Goal: Information Seeking & Learning: Learn about a topic

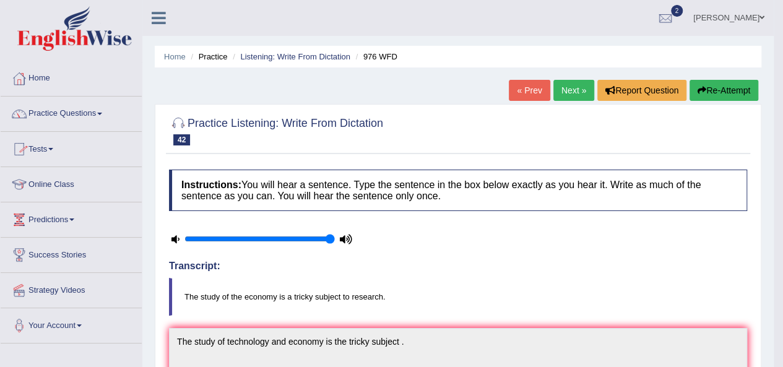
click at [575, 86] on link "Next »" at bounding box center [574, 90] width 41 height 21
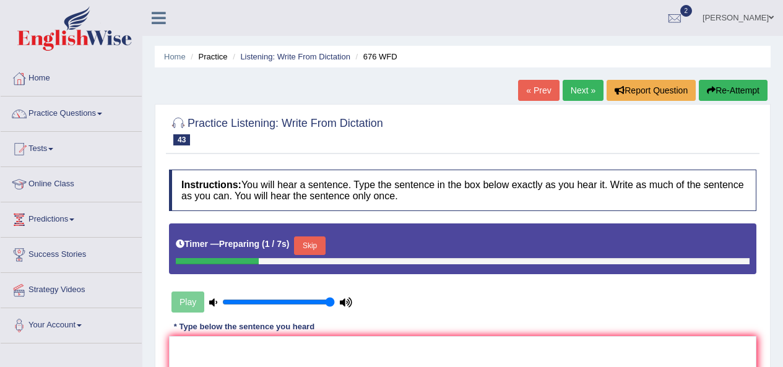
scroll to position [124, 0]
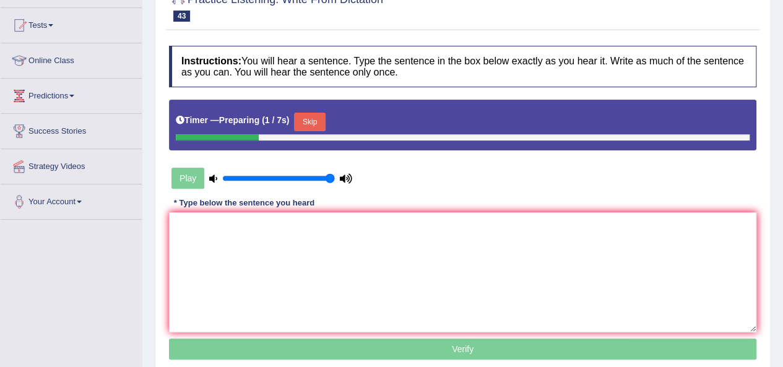
click at [480, 247] on textarea at bounding box center [463, 272] width 588 height 120
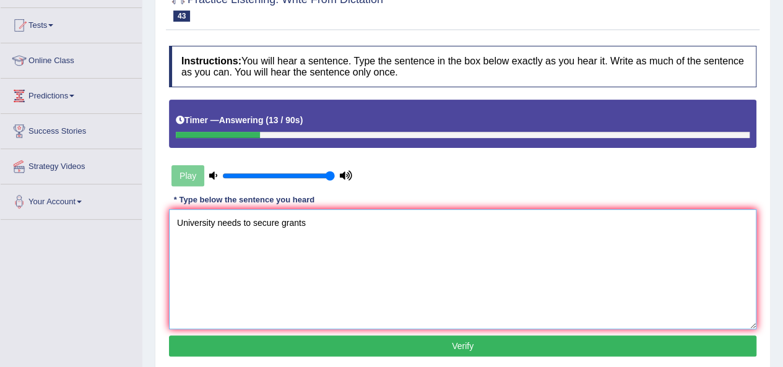
type textarea "University needs to secure grants"
click at [337, 351] on button "Verify" at bounding box center [463, 346] width 588 height 21
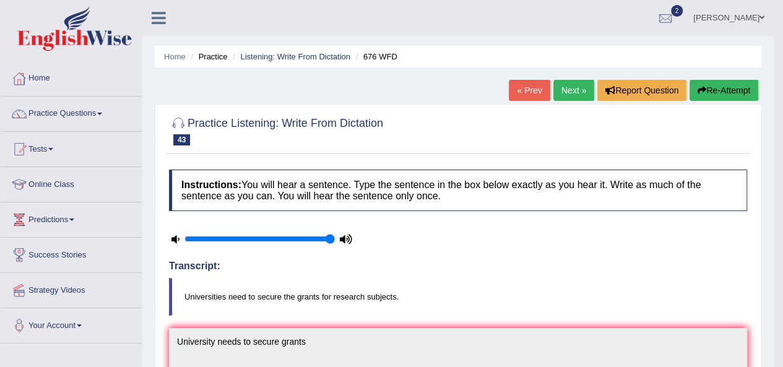
click at [569, 91] on link "Next »" at bounding box center [574, 90] width 41 height 21
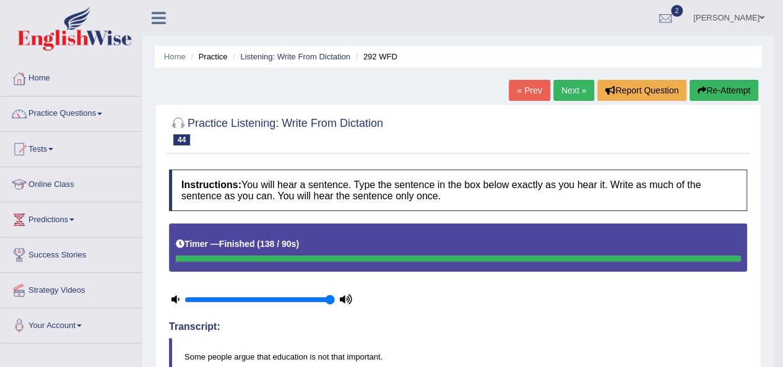
click at [578, 87] on link "Next »" at bounding box center [574, 90] width 41 height 21
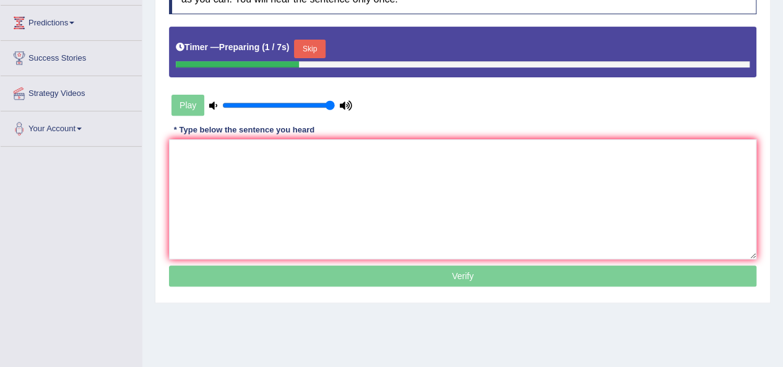
scroll to position [186, 0]
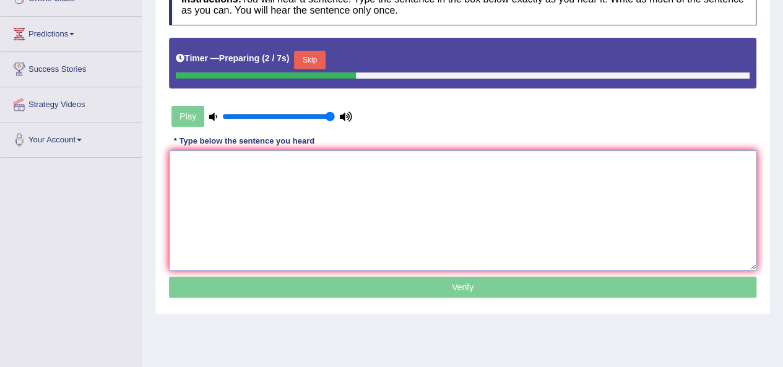
click at [422, 163] on textarea at bounding box center [463, 210] width 588 height 120
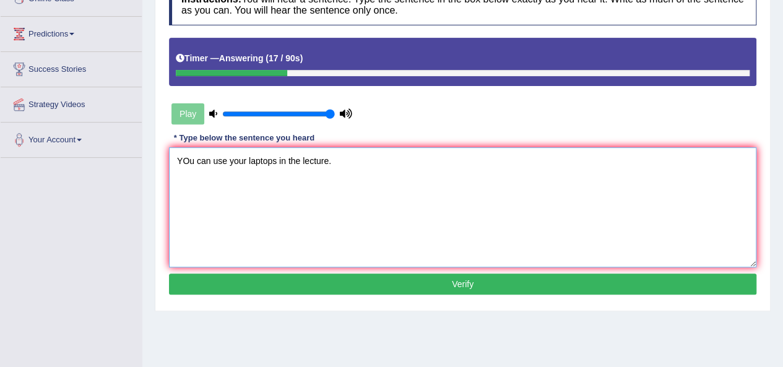
type textarea "YOu can use your laptops in the lecture."
click at [454, 282] on button "Verify" at bounding box center [463, 284] width 588 height 21
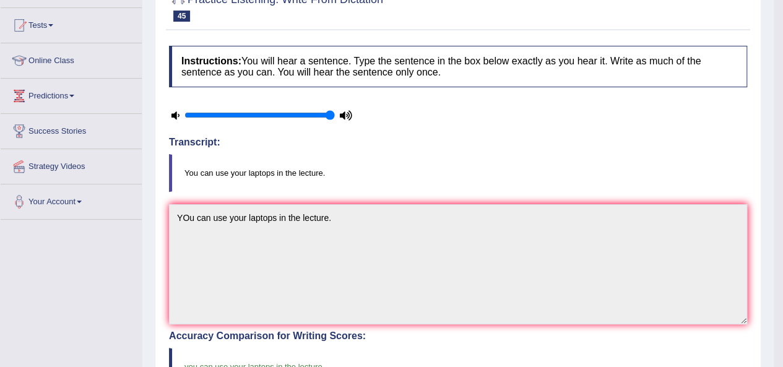
scroll to position [0, 0]
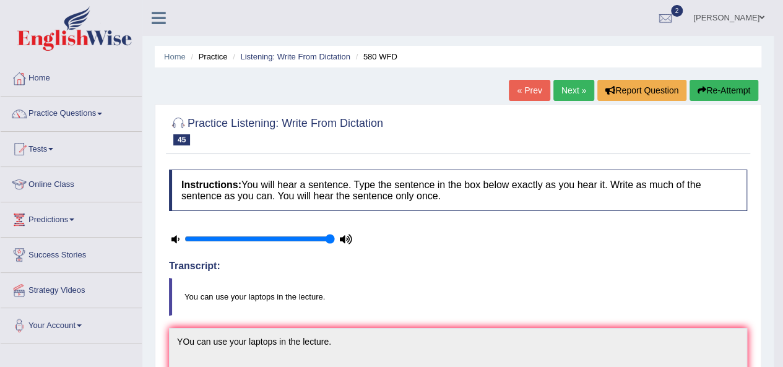
click at [573, 91] on link "Next »" at bounding box center [574, 90] width 41 height 21
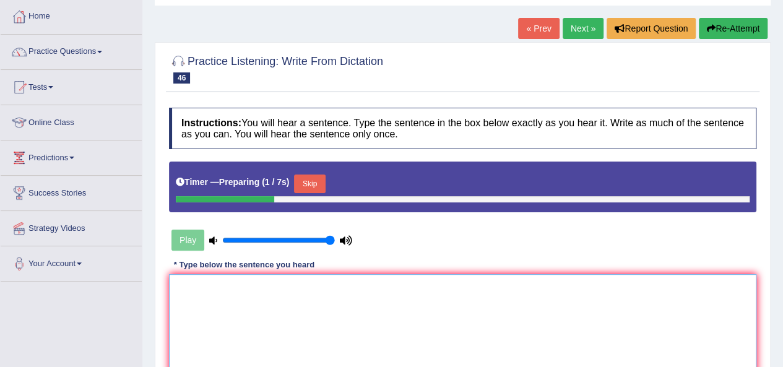
click at [297, 313] on textarea at bounding box center [463, 334] width 588 height 120
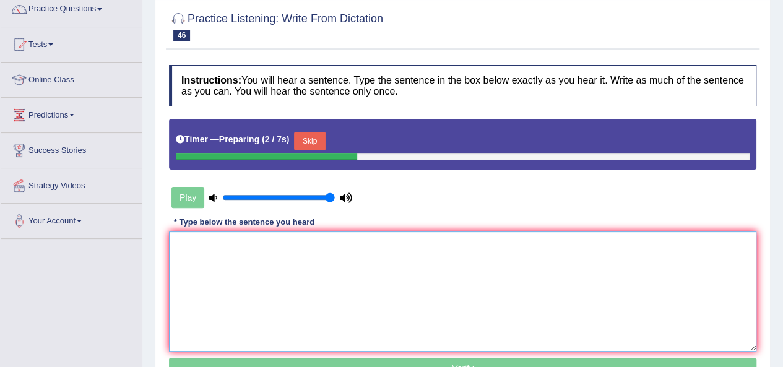
scroll to position [124, 0]
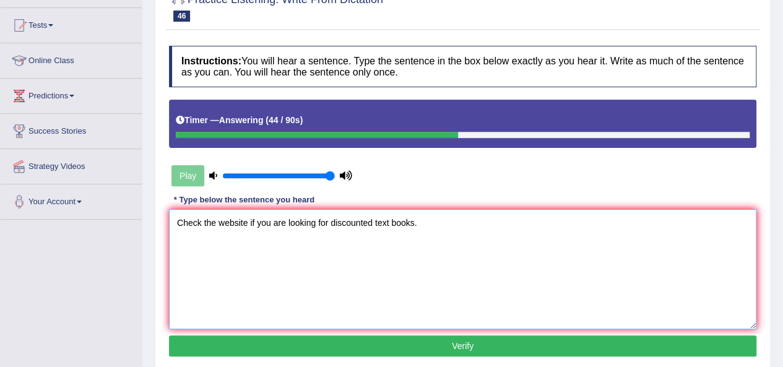
type textarea "Check the website if you are looking for discounted text books."
click at [381, 349] on button "Verify" at bounding box center [463, 346] width 588 height 21
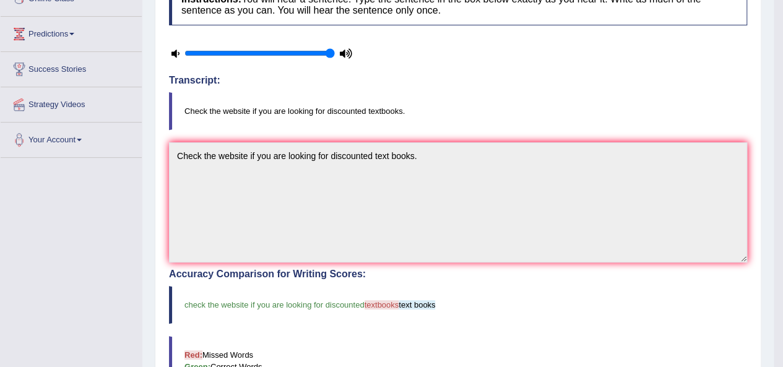
scroll to position [0, 0]
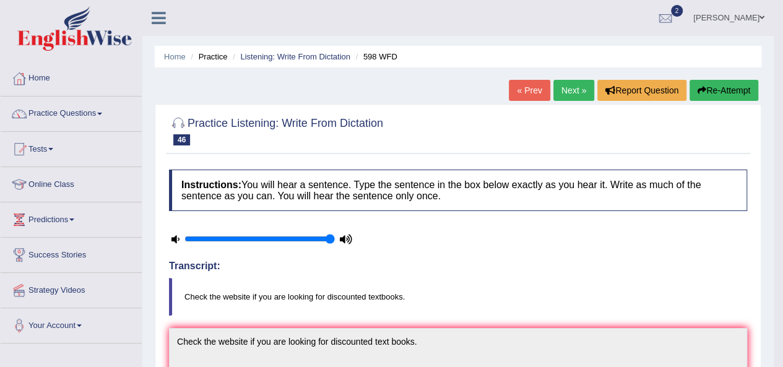
click at [557, 90] on link "Next »" at bounding box center [574, 90] width 41 height 21
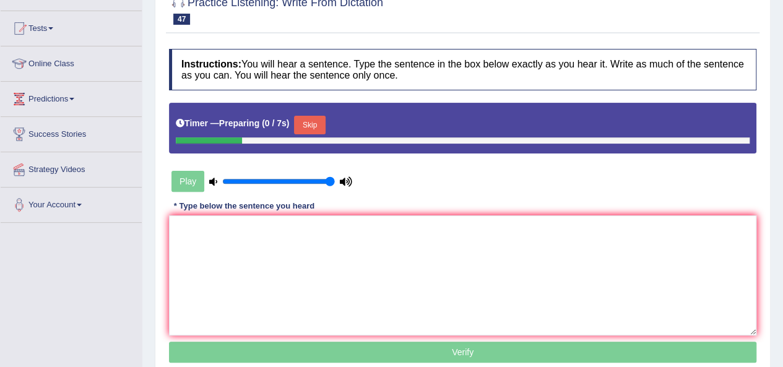
scroll to position [124, 0]
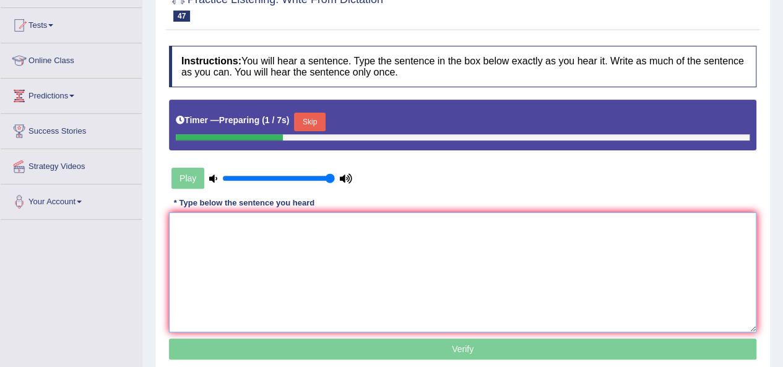
click at [238, 247] on textarea at bounding box center [463, 272] width 588 height 120
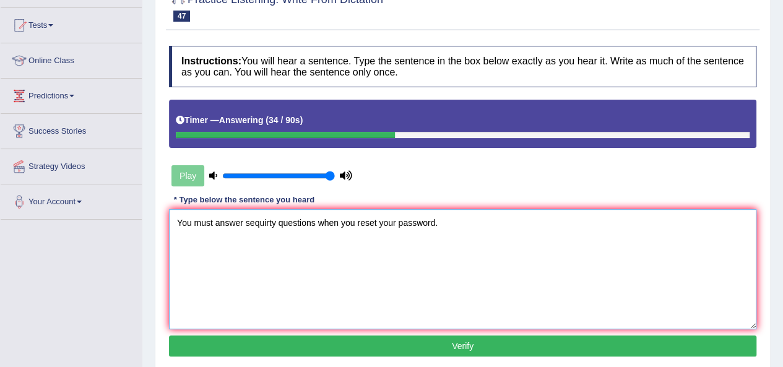
click at [260, 222] on textarea "You must answer sequirty questions when you reset your password." at bounding box center [463, 269] width 588 height 120
click at [271, 225] on textarea "You must answer secuirty questions when you reset your password." at bounding box center [463, 269] width 588 height 120
type textarea "You must answer securiy questions when you reset your password."
click at [419, 340] on button "Verify" at bounding box center [463, 346] width 588 height 21
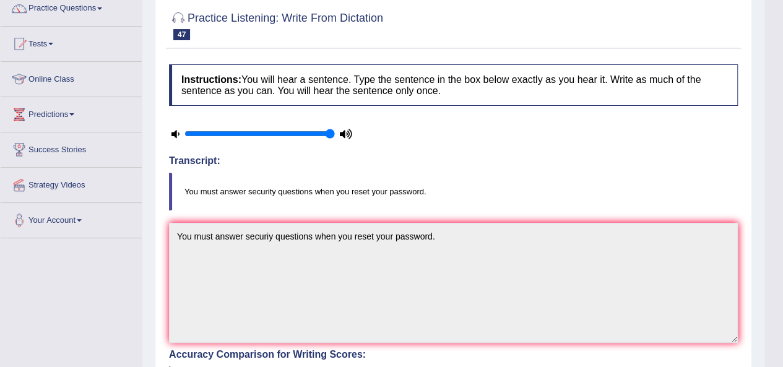
scroll to position [62, 0]
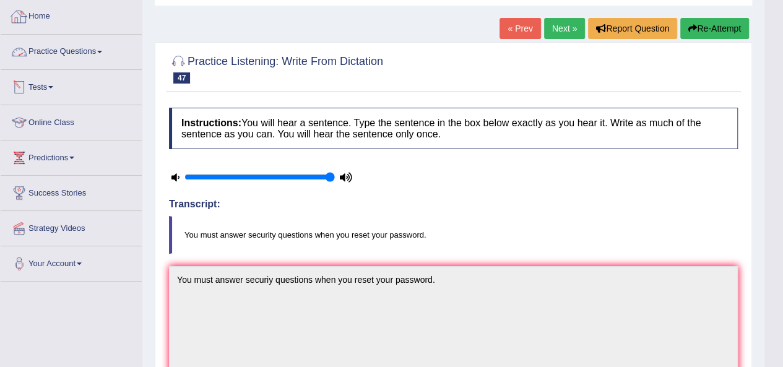
click at [53, 50] on link "Practice Questions" at bounding box center [71, 50] width 141 height 31
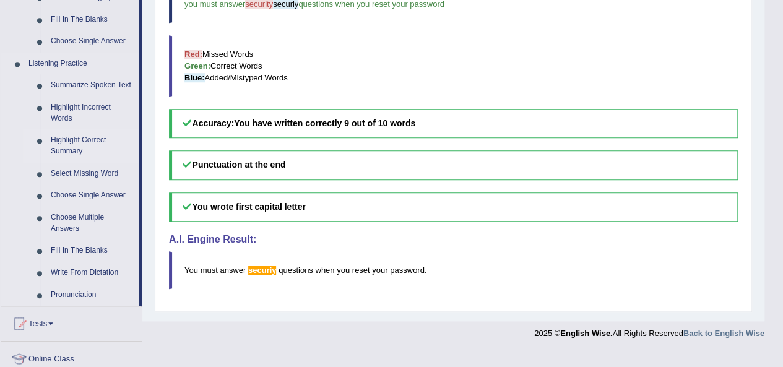
scroll to position [557, 0]
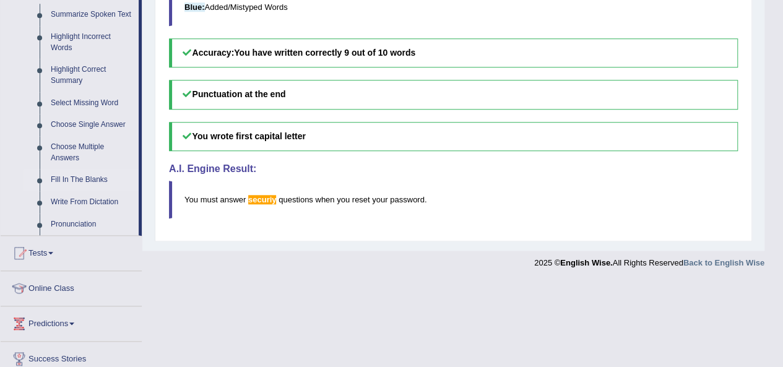
click at [69, 175] on link "Fill In The Blanks" at bounding box center [92, 180] width 94 height 22
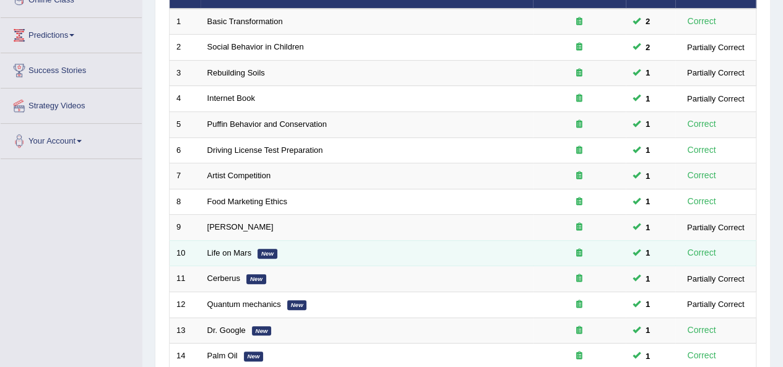
scroll to position [186, 0]
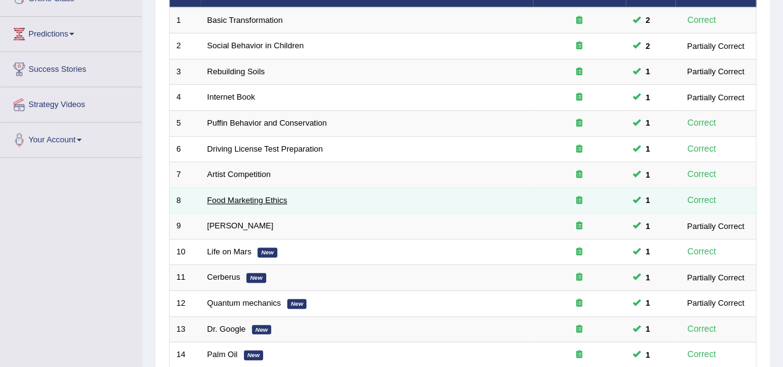
click at [245, 201] on link "Food Marketing Ethics" at bounding box center [247, 200] width 80 height 9
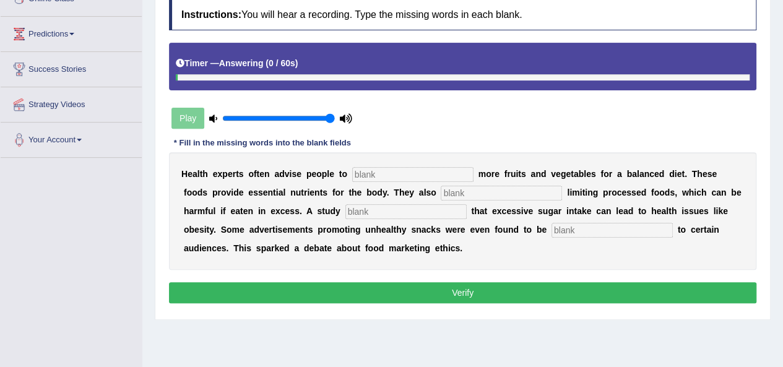
click at [382, 170] on input "text" at bounding box center [412, 174] width 121 height 15
type input "consume"
click at [489, 191] on input "text" at bounding box center [501, 193] width 121 height 15
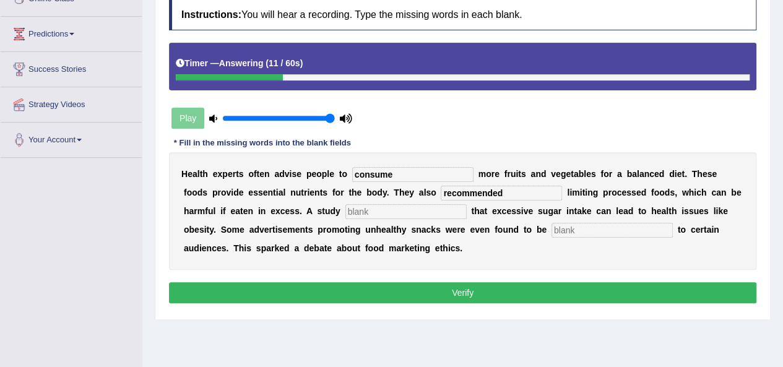
type input "recommended"
click at [430, 214] on input "text" at bounding box center [406, 211] width 121 height 15
type input "diagnosed"
click at [564, 225] on input "text" at bounding box center [612, 230] width 121 height 15
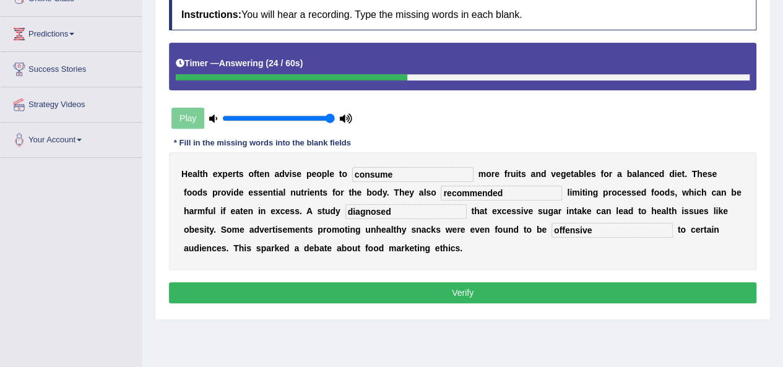
type input "offensive"
click at [438, 288] on button "Verify" at bounding box center [463, 292] width 588 height 21
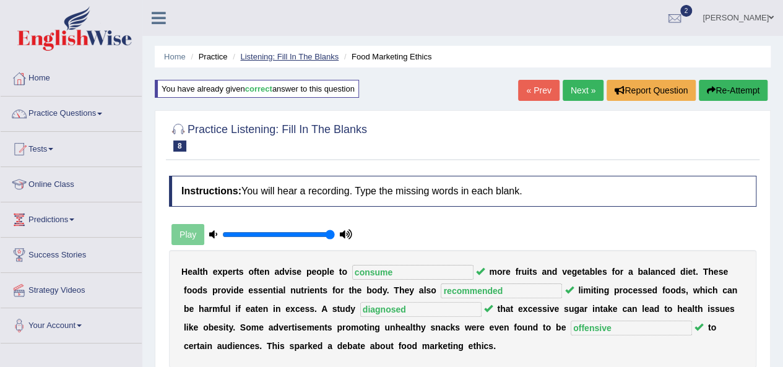
click at [302, 60] on link "Listening: Fill In The Blanks" at bounding box center [289, 56] width 98 height 9
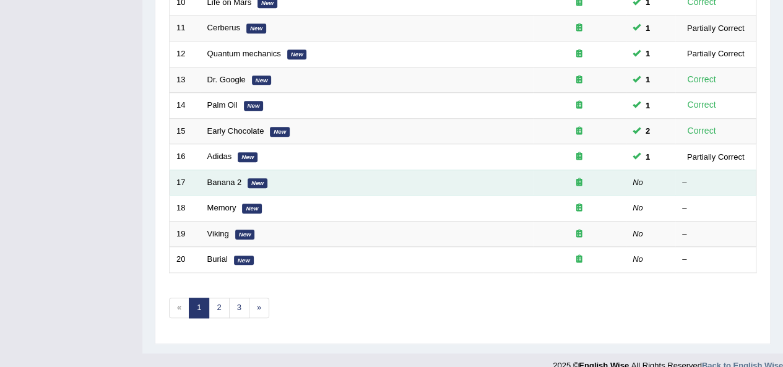
scroll to position [446, 0]
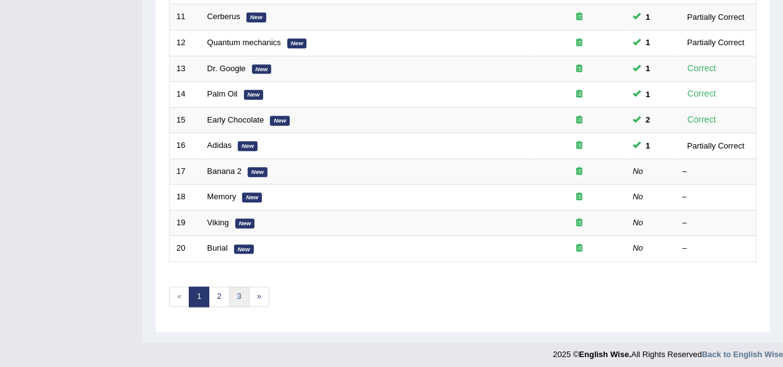
click at [230, 290] on link "3" at bounding box center [239, 297] width 20 height 20
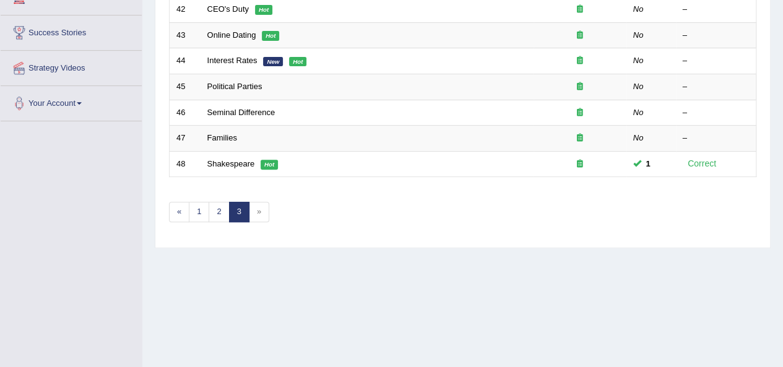
scroll to position [282, 0]
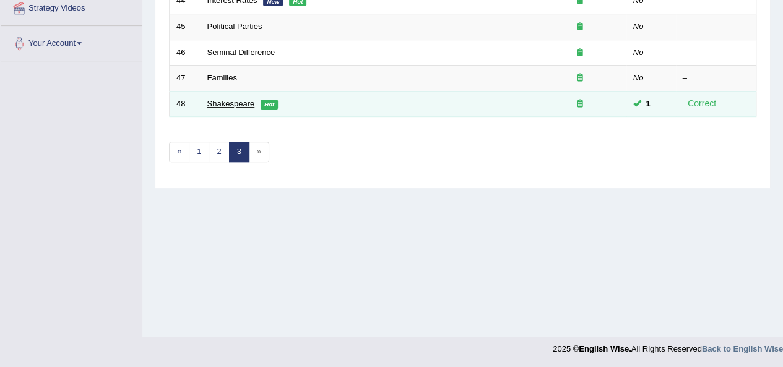
click at [232, 103] on link "Shakespeare" at bounding box center [231, 103] width 48 height 9
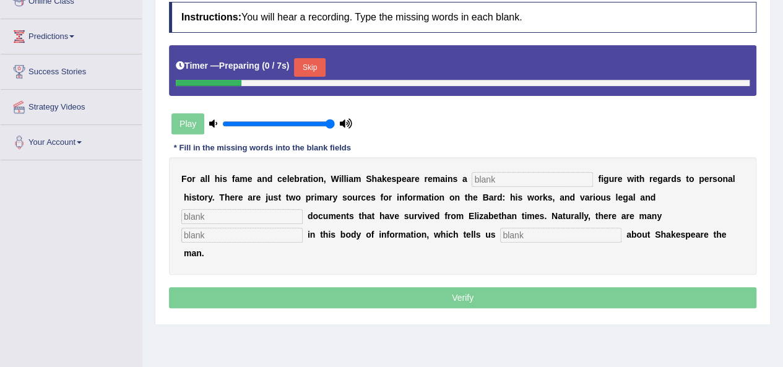
scroll to position [186, 0]
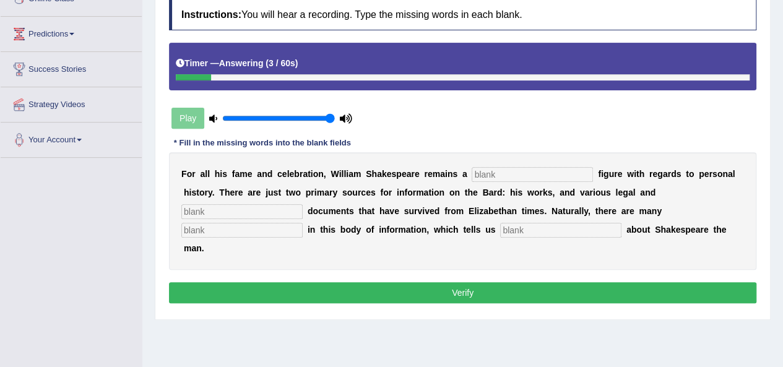
click at [521, 163] on div "F o r a l l h i s f a m e a n d c e l e b r a t i o n , W i l l i a m S h a k e…" at bounding box center [463, 211] width 588 height 118
click at [520, 170] on input "text" at bounding box center [532, 174] width 121 height 15
type input "mysterious"
click at [280, 206] on input "text" at bounding box center [241, 211] width 121 height 15
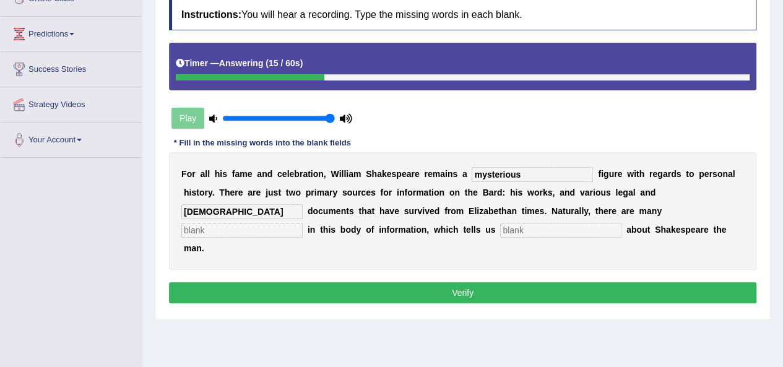
type input "[DEMOGRAPHIC_DATA]"
click at [242, 224] on input "text" at bounding box center [241, 230] width 121 height 15
type input "h"
type input "gaps"
click at [529, 227] on input "text" at bounding box center [560, 230] width 121 height 15
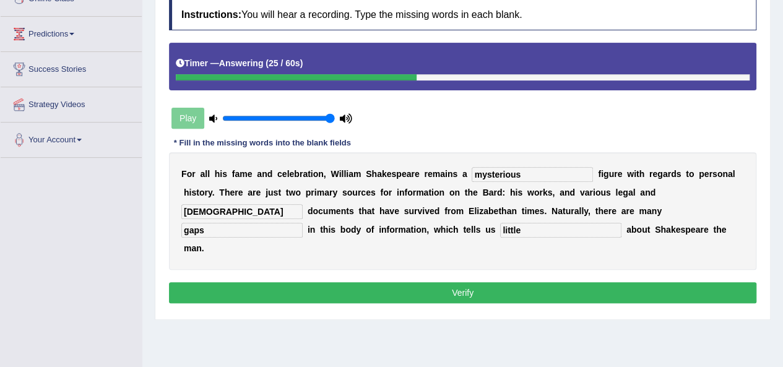
type input "little"
click at [490, 293] on button "Verify" at bounding box center [463, 292] width 588 height 21
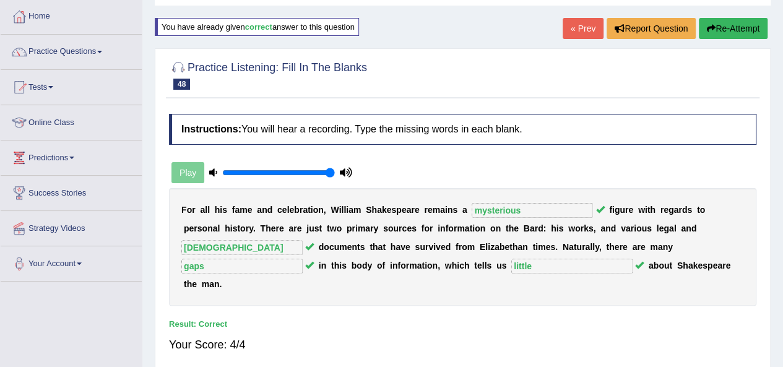
scroll to position [0, 0]
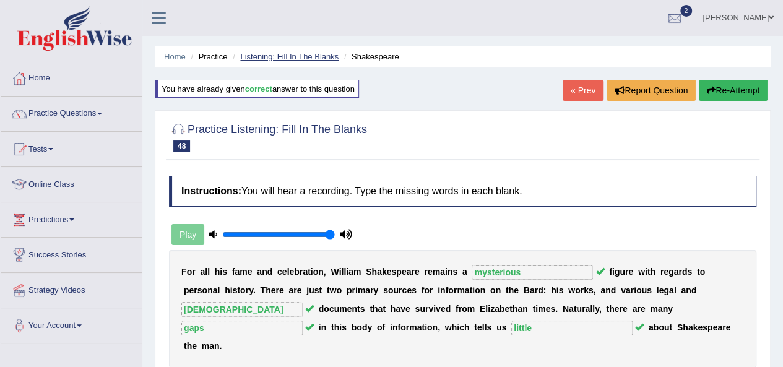
click at [318, 55] on link "Listening: Fill In The Blanks" at bounding box center [289, 56] width 98 height 9
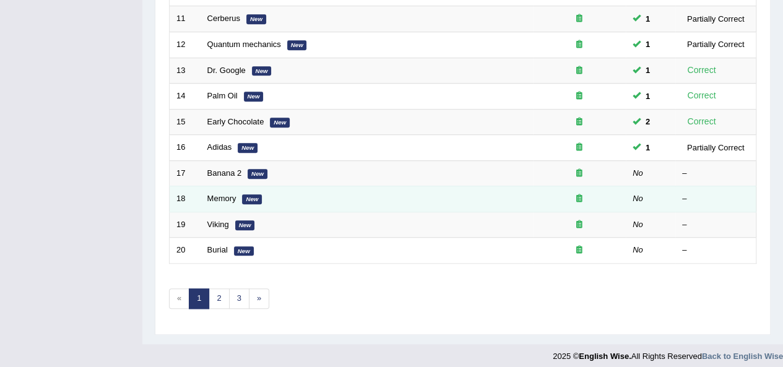
scroll to position [446, 0]
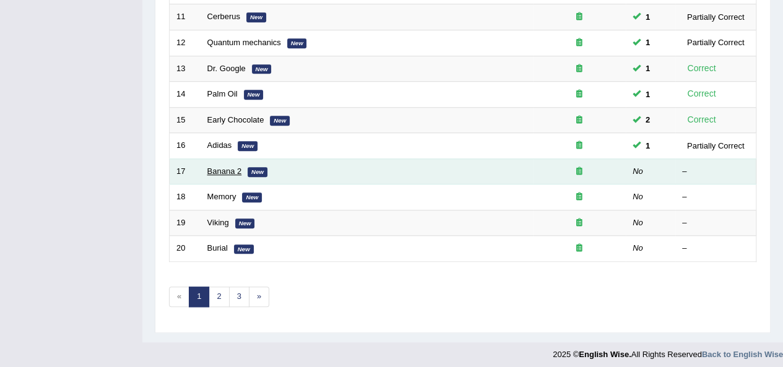
click at [227, 168] on link "Banana 2" at bounding box center [224, 171] width 35 height 9
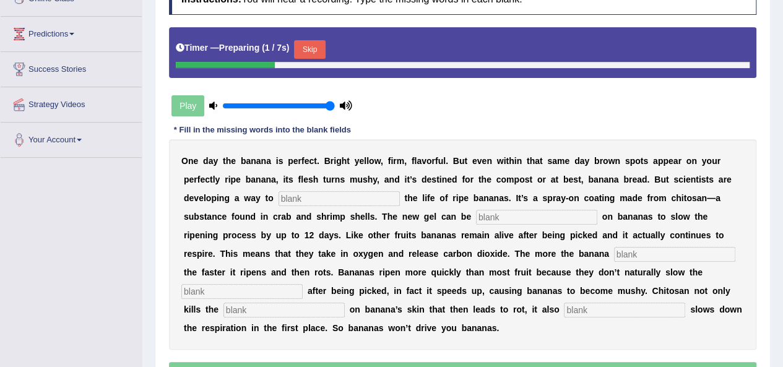
scroll to position [248, 0]
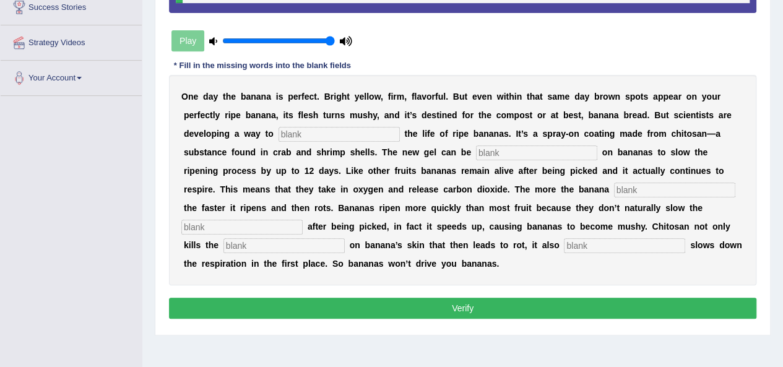
click at [344, 129] on input "text" at bounding box center [339, 134] width 121 height 15
type input "extend"
click at [502, 154] on input "text" at bounding box center [536, 153] width 121 height 15
type input "sprayed"
click at [666, 184] on input "text" at bounding box center [674, 190] width 121 height 15
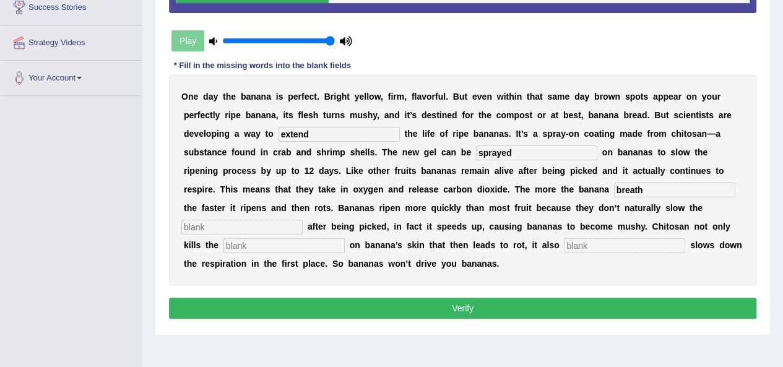
type input "breath"
click at [261, 229] on input "text" at bounding box center [241, 227] width 121 height 15
type input "respiration"
click at [275, 251] on input "text" at bounding box center [284, 245] width 121 height 15
type input "bacteria"
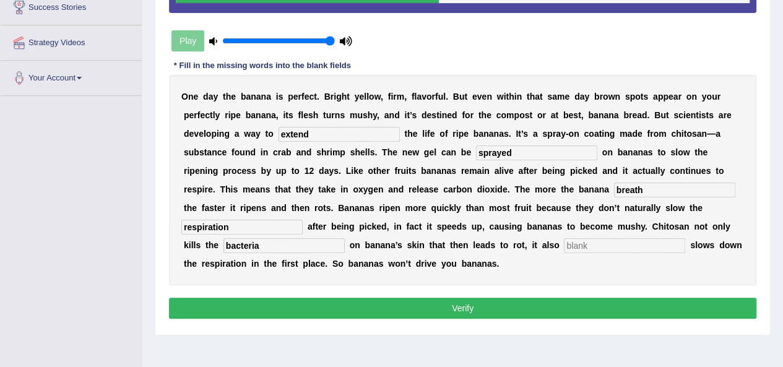
click at [578, 242] on input "text" at bounding box center [624, 245] width 121 height 15
type input "significantly"
click at [536, 301] on button "Verify" at bounding box center [463, 308] width 588 height 21
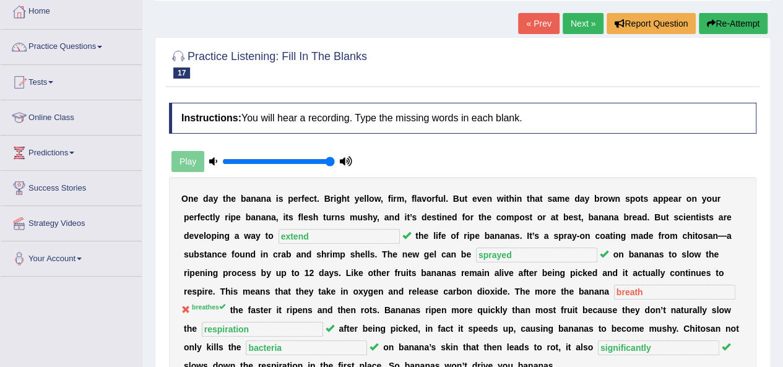
scroll to position [0, 0]
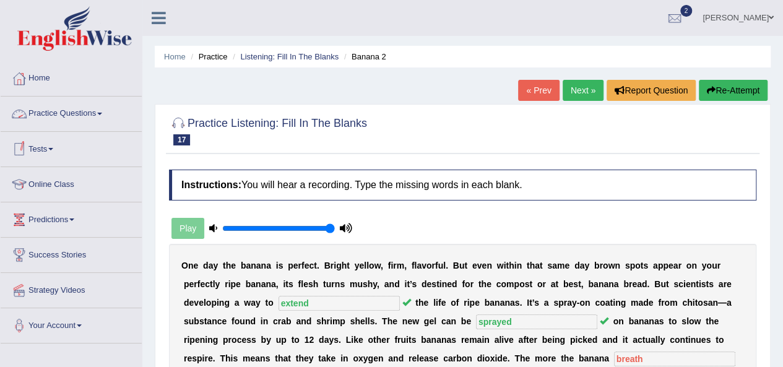
click at [61, 112] on link "Practice Questions" at bounding box center [71, 112] width 141 height 31
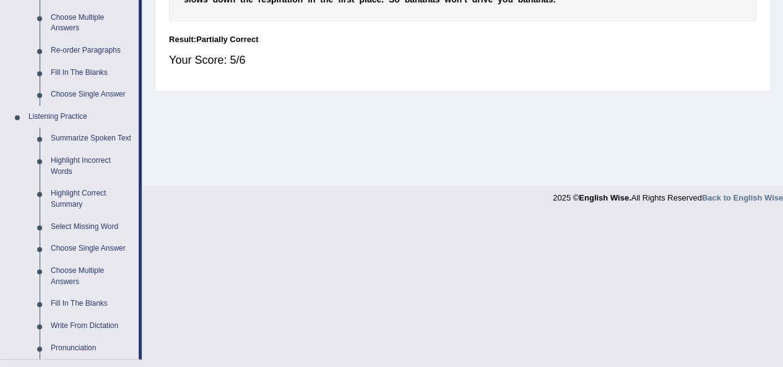
scroll to position [495, 0]
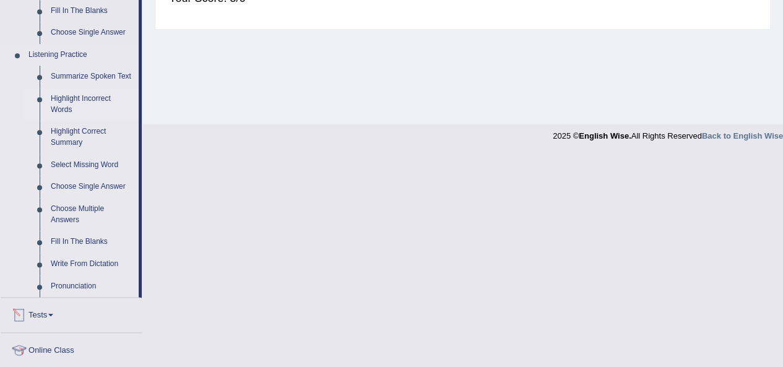
click at [71, 103] on link "Highlight Incorrect Words" at bounding box center [92, 104] width 94 height 33
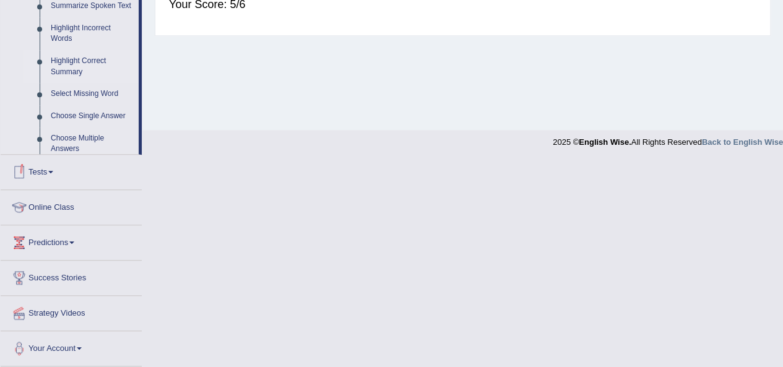
scroll to position [385, 0]
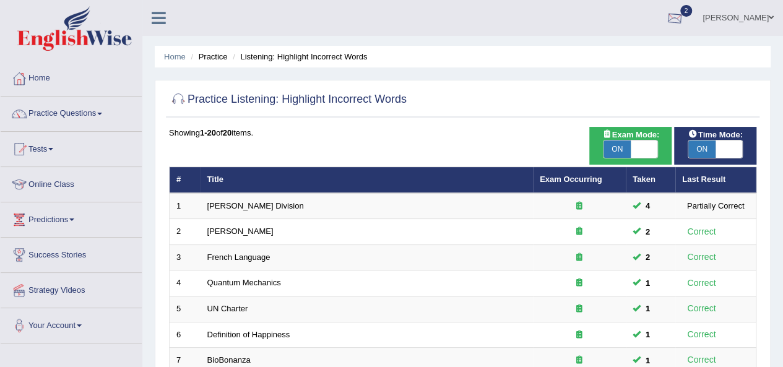
click at [741, 15] on link "Rupali Selly" at bounding box center [739, 16] width 90 height 32
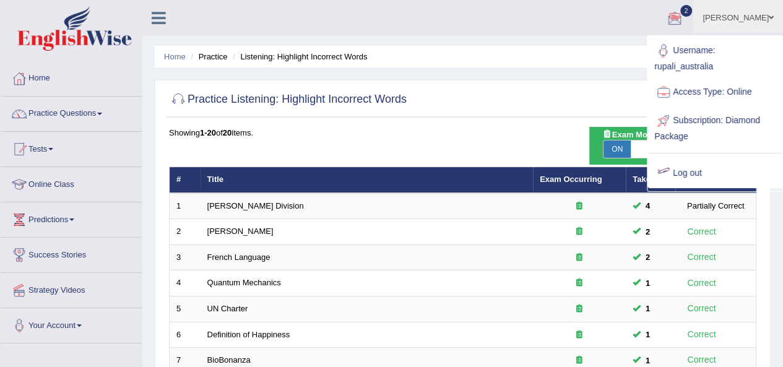
click at [682, 169] on link "Log out" at bounding box center [715, 173] width 134 height 28
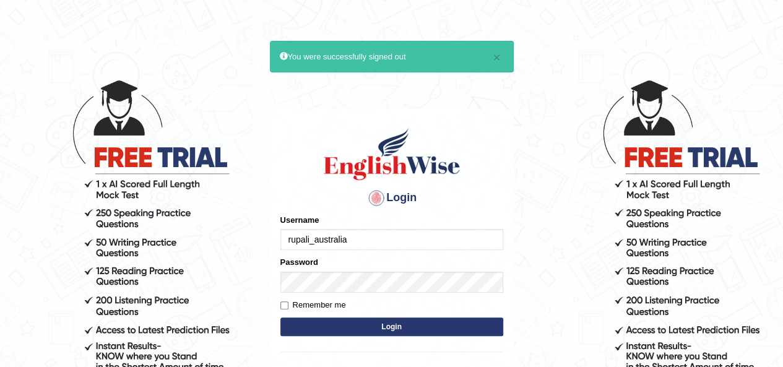
click at [356, 240] on input "rupali_australia" at bounding box center [392, 239] width 223 height 21
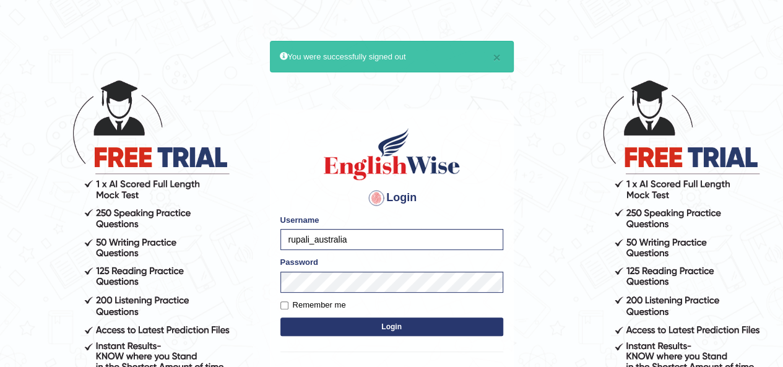
type input "Mugwunali"
click at [360, 326] on button "Login" at bounding box center [392, 327] width 223 height 19
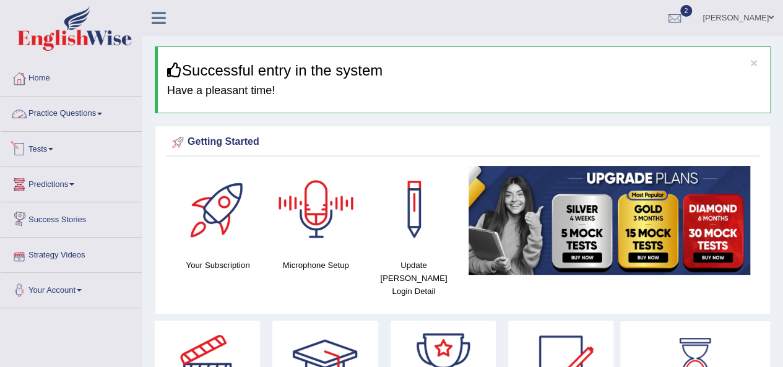
click at [63, 113] on link "Practice Questions" at bounding box center [71, 112] width 141 height 31
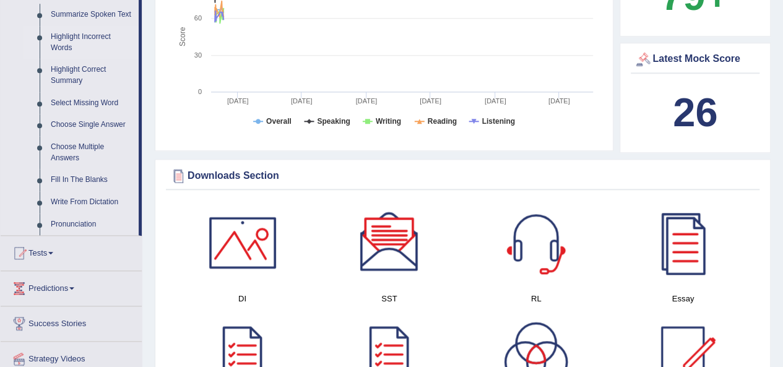
scroll to position [495, 0]
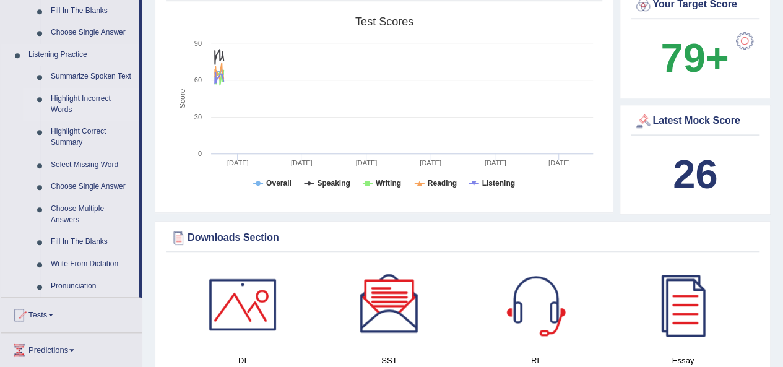
click at [76, 92] on link "Highlight Incorrect Words" at bounding box center [92, 104] width 94 height 33
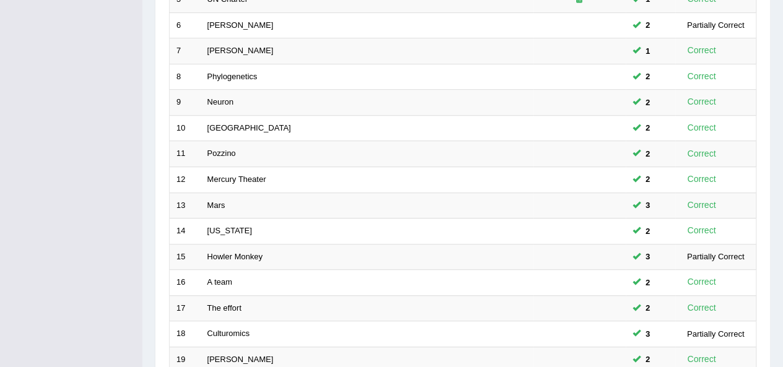
scroll to position [446, 0]
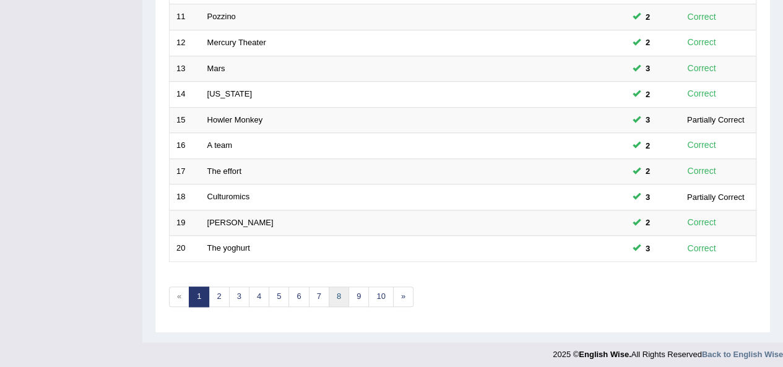
click at [329, 297] on link "8" at bounding box center [339, 297] width 20 height 20
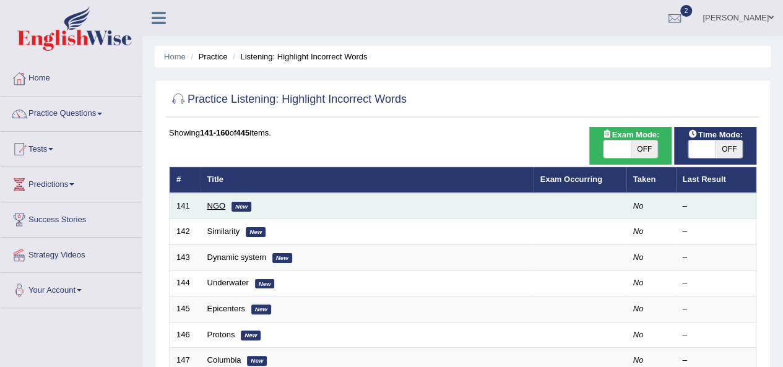
click at [217, 204] on link "NGO" at bounding box center [216, 205] width 19 height 9
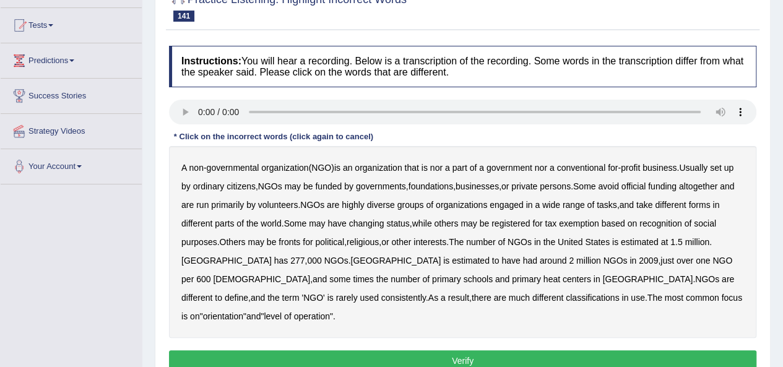
click at [443, 169] on b "nor" at bounding box center [436, 168] width 12 height 10
click at [646, 184] on b "official" at bounding box center [634, 186] width 24 height 10
click at [617, 207] on b "tasks" at bounding box center [607, 205] width 20 height 10
click at [375, 220] on b "changing" at bounding box center [366, 224] width 35 height 10
click at [351, 274] on b "some" at bounding box center [339, 279] width 21 height 10
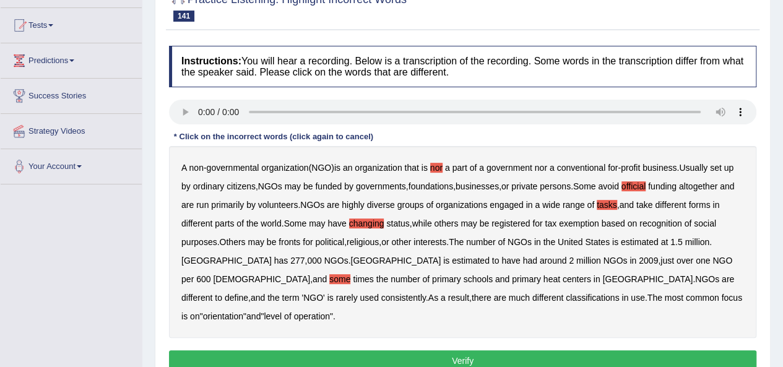
click at [544, 279] on b "heat" at bounding box center [552, 279] width 17 height 10
click at [509, 295] on b "much" at bounding box center [519, 298] width 21 height 10
click at [442, 351] on button "Verify" at bounding box center [463, 361] width 588 height 21
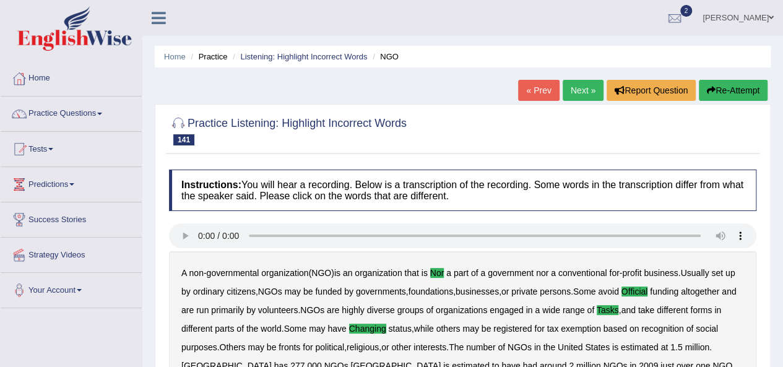
click at [577, 90] on link "Next »" at bounding box center [583, 90] width 41 height 21
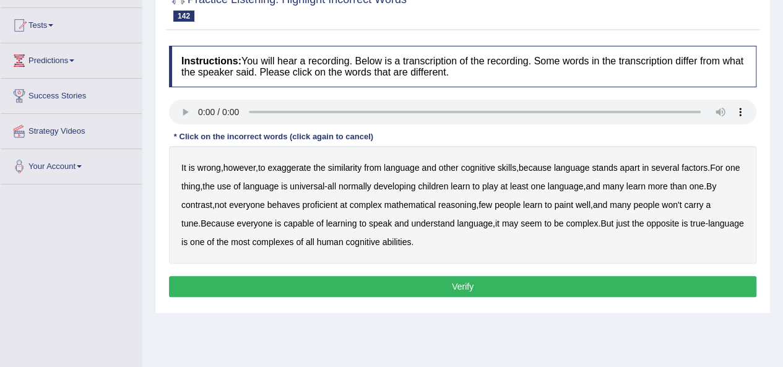
click at [381, 168] on b "from" at bounding box center [372, 168] width 17 height 10
click at [706, 163] on b "factors" at bounding box center [695, 168] width 26 height 10
click at [499, 183] on b "play" at bounding box center [490, 186] width 16 height 10
click at [292, 202] on b "behaves" at bounding box center [284, 205] width 33 height 10
click at [681, 205] on b "won't" at bounding box center [672, 205] width 20 height 10
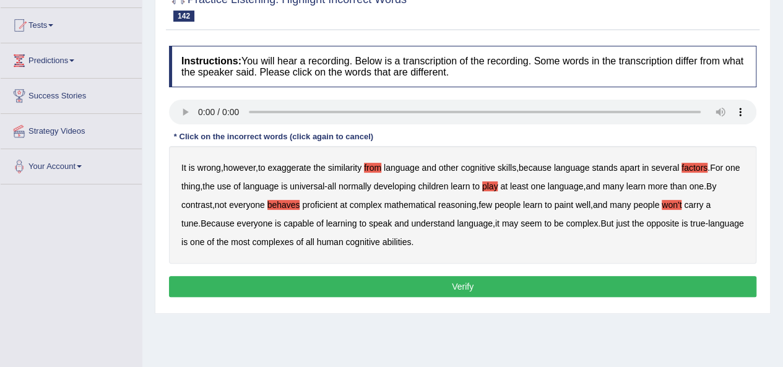
click at [566, 221] on b "complex" at bounding box center [582, 224] width 32 height 10
click at [425, 270] on div "Instructions: You will hear a recording. Below is a transcription of the record…" at bounding box center [463, 174] width 594 height 268
click at [422, 278] on button "Verify" at bounding box center [463, 286] width 588 height 21
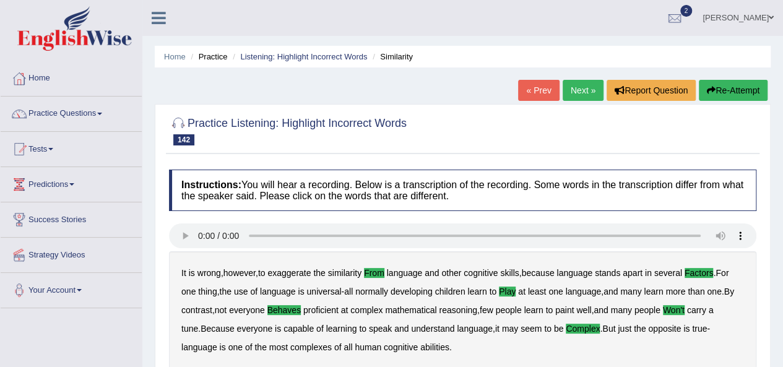
click at [581, 98] on link "Next »" at bounding box center [583, 90] width 41 height 21
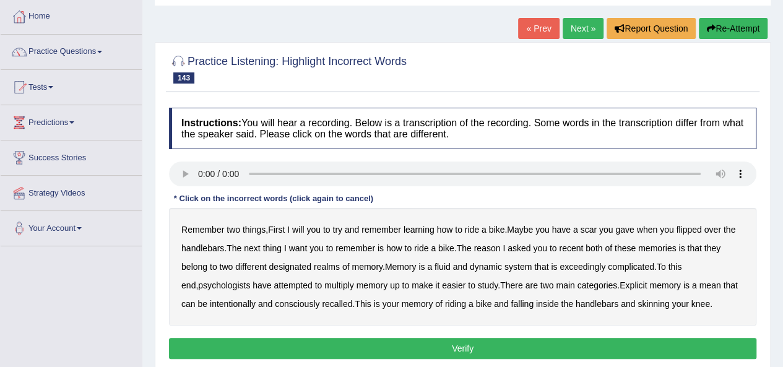
click at [298, 227] on b "will" at bounding box center [298, 230] width 12 height 10
click at [627, 227] on b "gave" at bounding box center [625, 230] width 19 height 10
click at [565, 246] on b "recent" at bounding box center [571, 248] width 24 height 10
click at [324, 281] on b "multiply" at bounding box center [338, 286] width 29 height 10
click at [699, 284] on b "mean" at bounding box center [710, 286] width 22 height 10
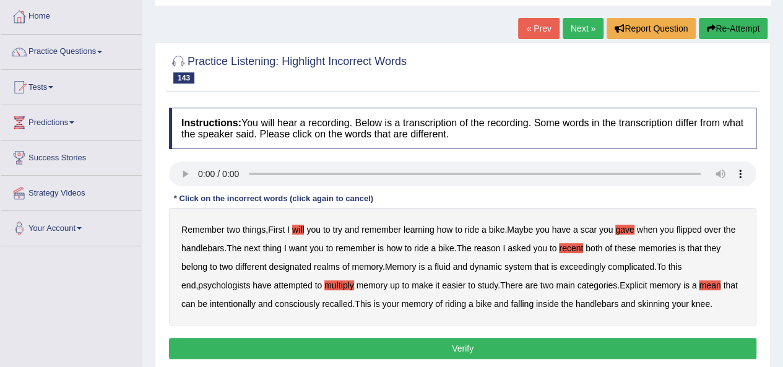
click at [536, 304] on b "inside" at bounding box center [547, 304] width 23 height 10
click at [518, 347] on button "Verify" at bounding box center [463, 348] width 588 height 21
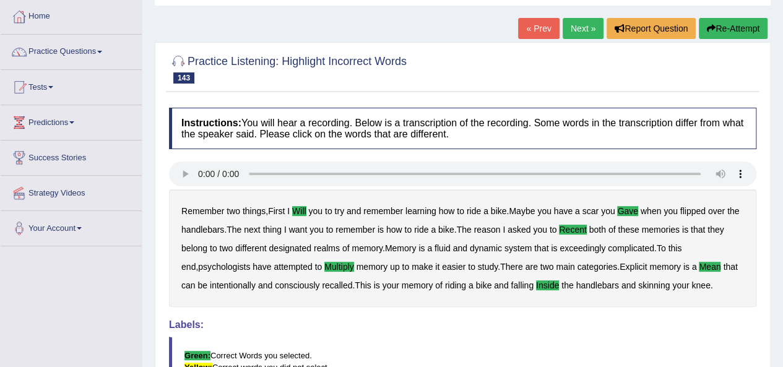
click at [571, 29] on link "Next »" at bounding box center [583, 28] width 41 height 21
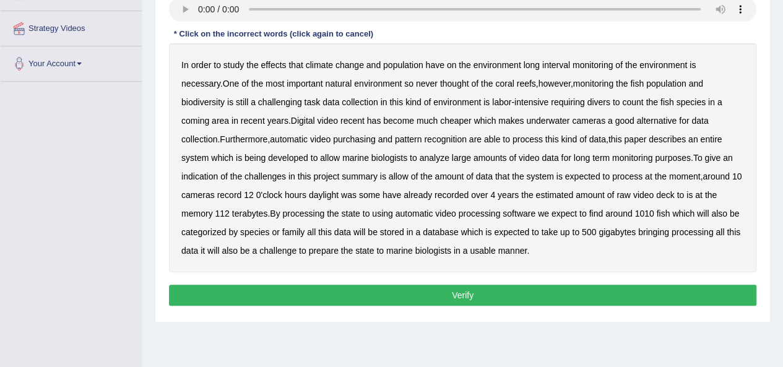
scroll to position [248, 0]
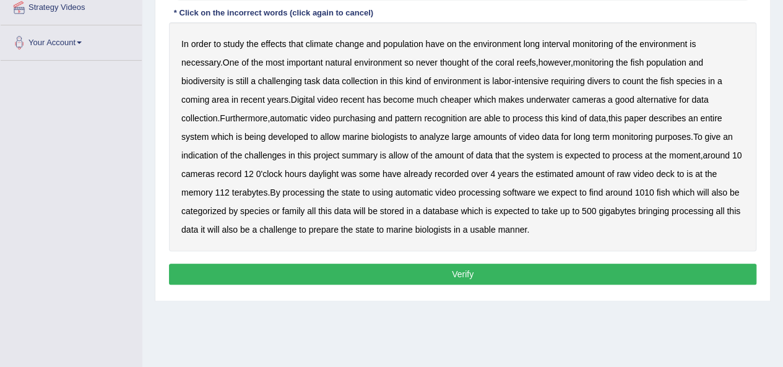
click at [544, 45] on b "interval" at bounding box center [556, 44] width 28 height 10
click at [209, 95] on b "coming" at bounding box center [195, 100] width 28 height 10
click at [261, 111] on div "In order to study the effects that climate change and population have on the en…" at bounding box center [463, 136] width 588 height 229
click at [333, 113] on b "purchasing" at bounding box center [354, 118] width 43 height 10
click at [344, 150] on div "In order to study the effects that climate change and population have on the en…" at bounding box center [463, 136] width 588 height 229
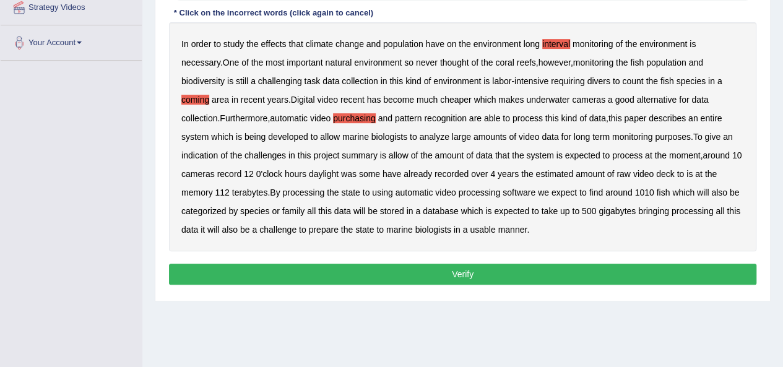
click at [389, 155] on b "allow" at bounding box center [399, 155] width 20 height 10
click at [638, 210] on b "bringing" at bounding box center [653, 211] width 31 height 10
click at [309, 226] on b "prepare" at bounding box center [324, 230] width 30 height 10
click at [487, 274] on button "Verify" at bounding box center [463, 274] width 588 height 21
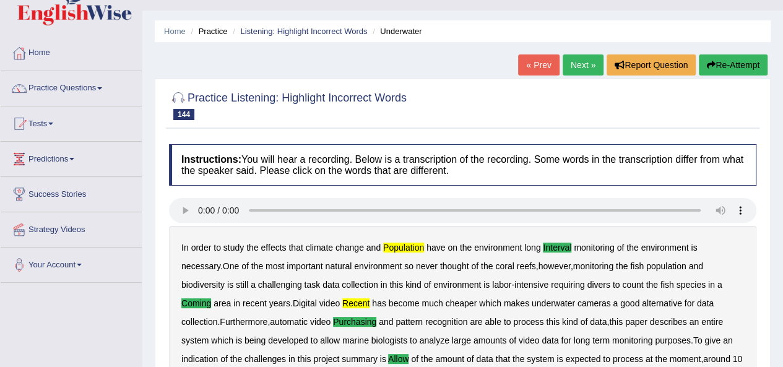
scroll to position [0, 0]
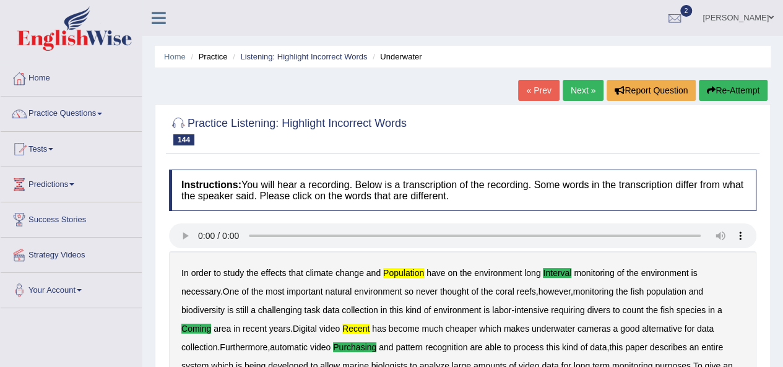
click at [577, 96] on link "Next »" at bounding box center [583, 90] width 41 height 21
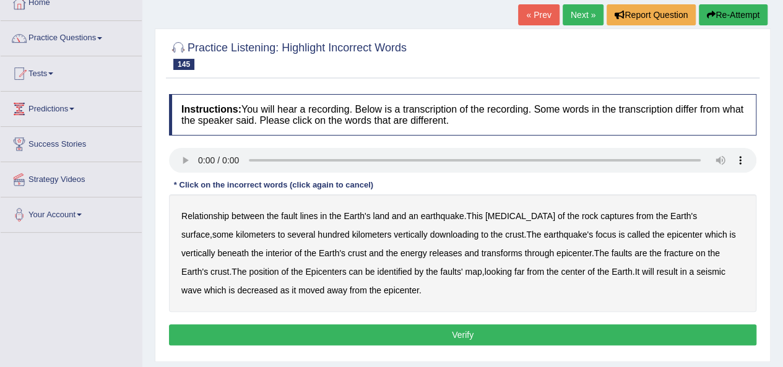
scroll to position [124, 0]
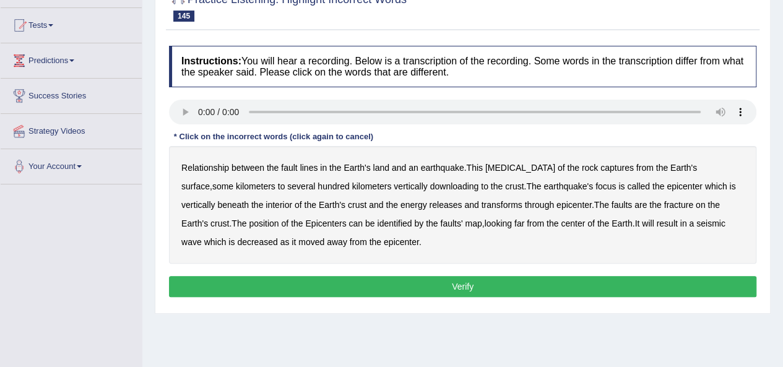
click at [384, 167] on b "land" at bounding box center [381, 168] width 16 height 10
click at [601, 169] on b "captures" at bounding box center [617, 168] width 33 height 10
click at [430, 189] on b "downloading" at bounding box center [454, 186] width 49 height 10
click at [481, 205] on b "transforms" at bounding box center [501, 205] width 41 height 10
click at [515, 222] on b "far" at bounding box center [520, 224] width 10 height 10
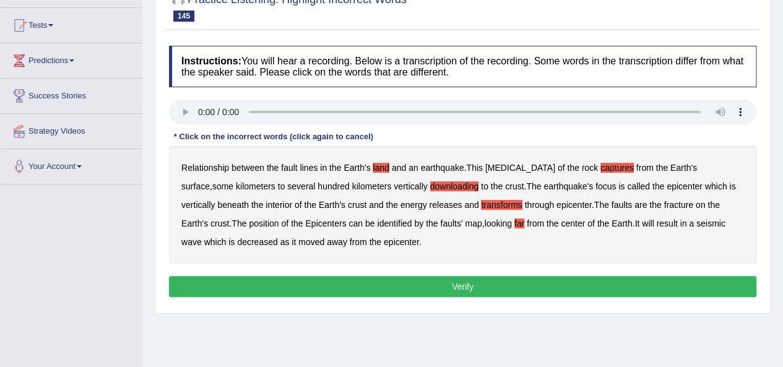
click at [377, 286] on button "Verify" at bounding box center [463, 286] width 588 height 21
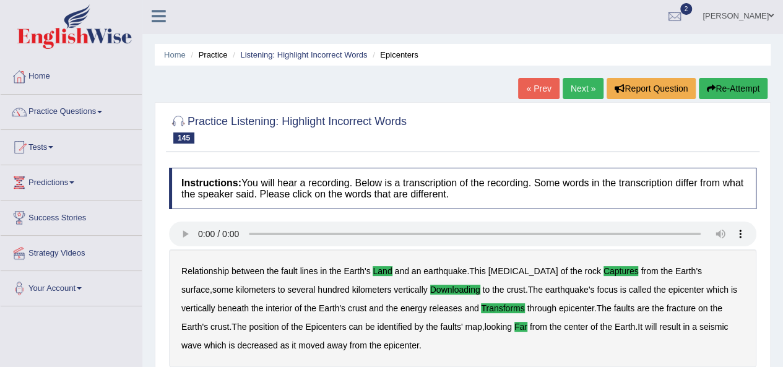
scroll to position [0, 0]
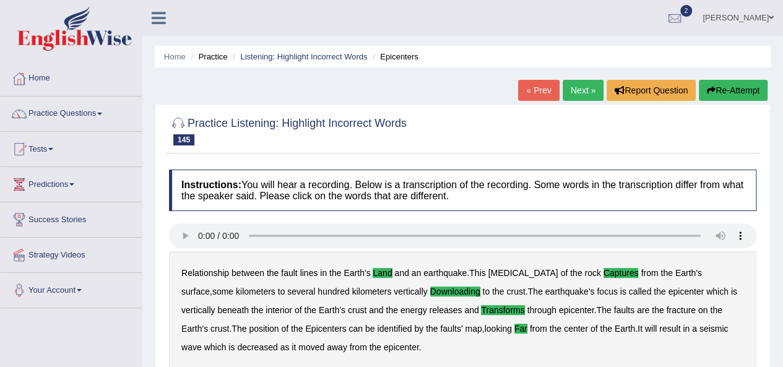
click at [575, 95] on link "Next »" at bounding box center [583, 90] width 41 height 21
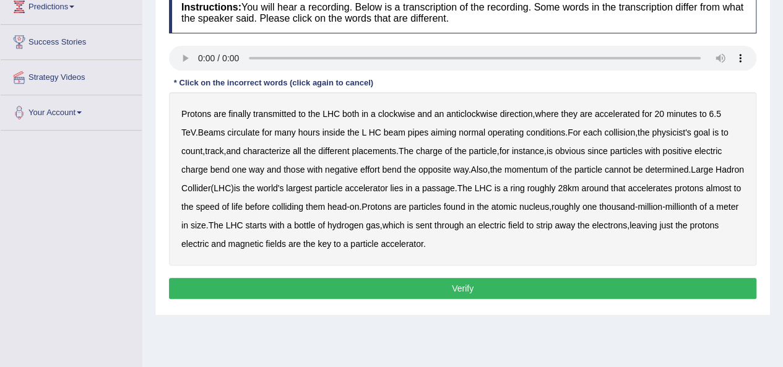
scroll to position [186, 0]
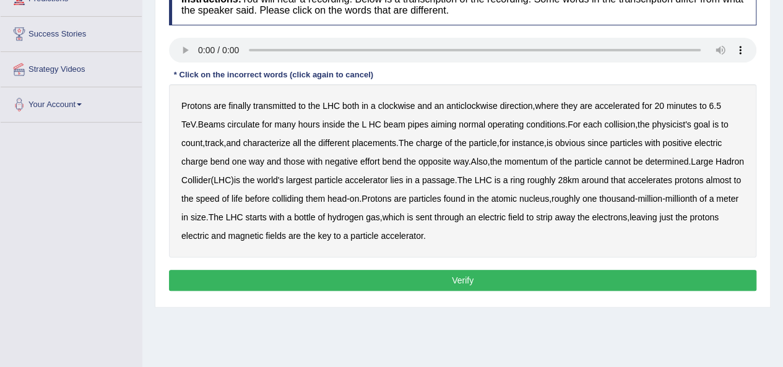
click at [431, 123] on b "aiming" at bounding box center [443, 125] width 25 height 10
click at [366, 143] on b "placements" at bounding box center [374, 143] width 45 height 10
click at [360, 160] on b "effort" at bounding box center [370, 162] width 20 height 10
click at [605, 161] on b "cannot" at bounding box center [618, 162] width 26 height 10
click at [436, 176] on b "passage" at bounding box center [438, 180] width 33 height 10
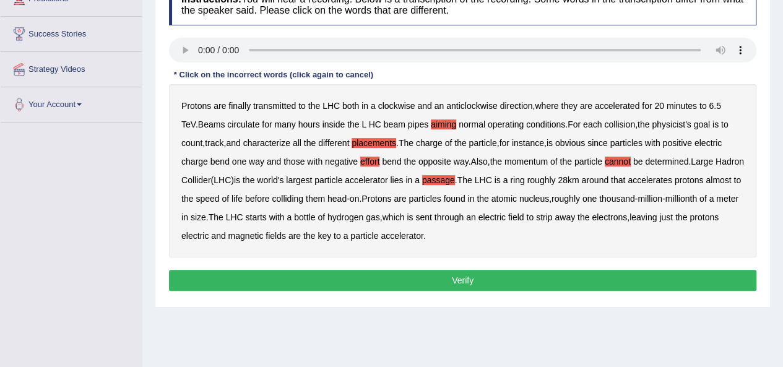
click at [243, 201] on b "life" at bounding box center [237, 199] width 11 height 10
click at [466, 275] on button "Verify" at bounding box center [463, 280] width 588 height 21
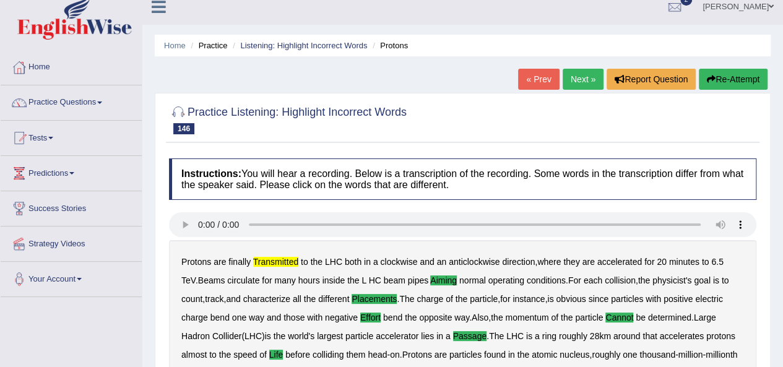
scroll to position [0, 0]
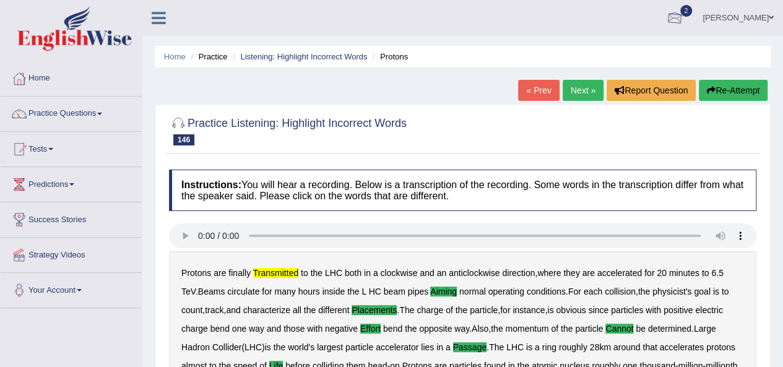
click at [753, 21] on link "Mary Ugwunali" at bounding box center [739, 16] width 90 height 32
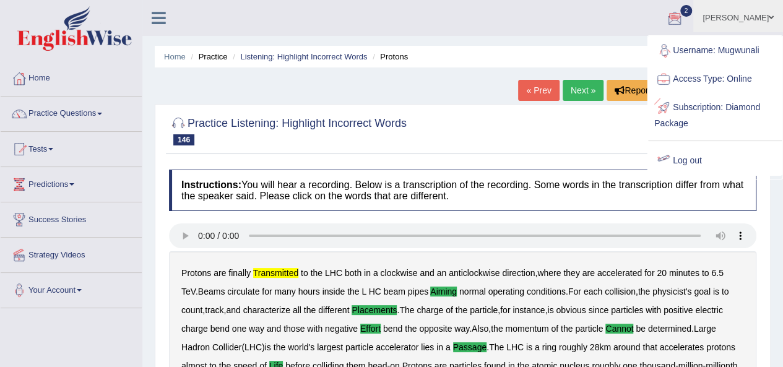
click at [696, 154] on link "Log out" at bounding box center [715, 161] width 134 height 28
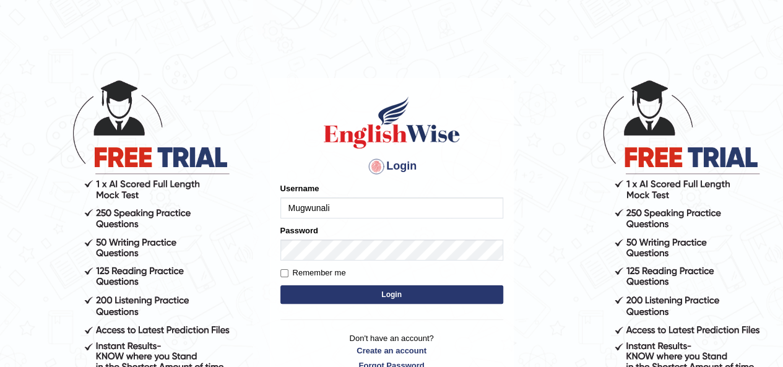
click at [353, 210] on input "Mugwunali" at bounding box center [392, 208] width 223 height 21
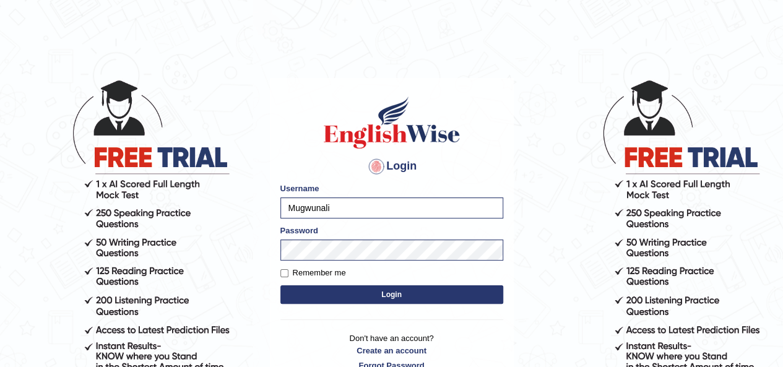
type input "Jitendra"
click at [449, 289] on button "Login" at bounding box center [392, 294] width 223 height 19
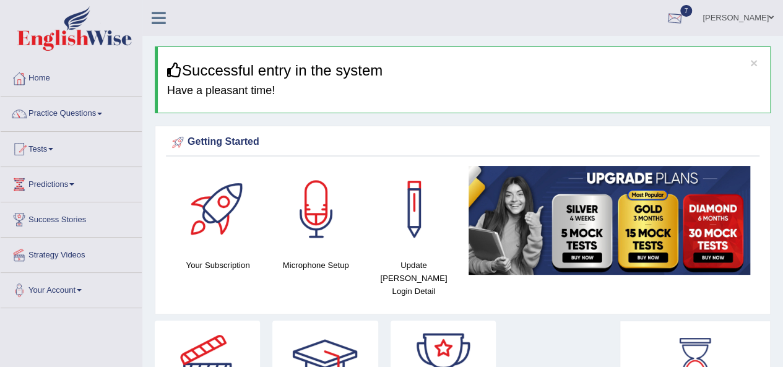
click at [739, 14] on link "Jitendra singh" at bounding box center [739, 16] width 90 height 32
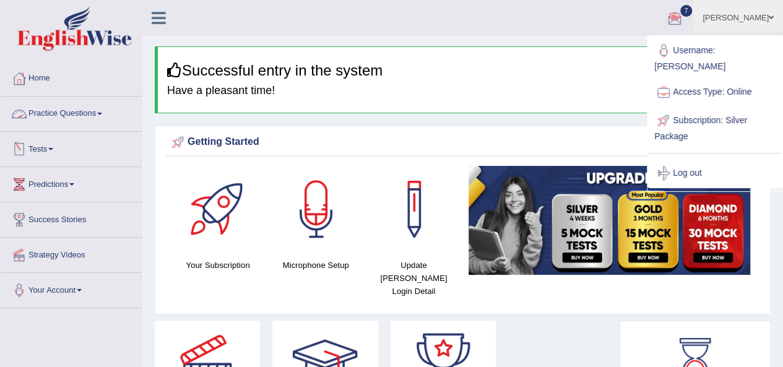
click at [71, 120] on link "Practice Questions" at bounding box center [71, 112] width 141 height 31
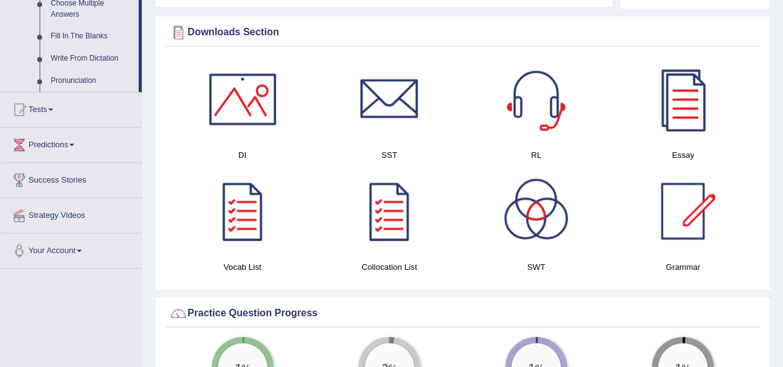
scroll to position [619, 0]
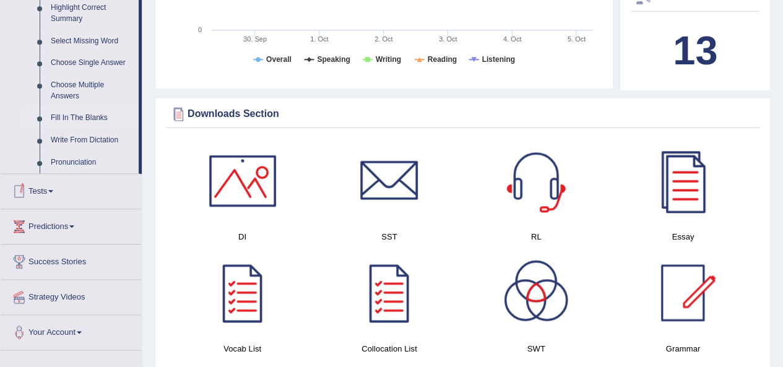
click at [68, 118] on link "Fill In The Blanks" at bounding box center [92, 118] width 94 height 22
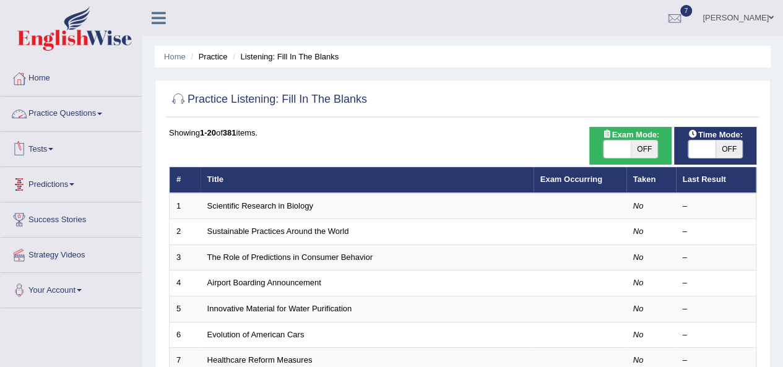
click at [65, 116] on link "Practice Questions" at bounding box center [71, 112] width 141 height 31
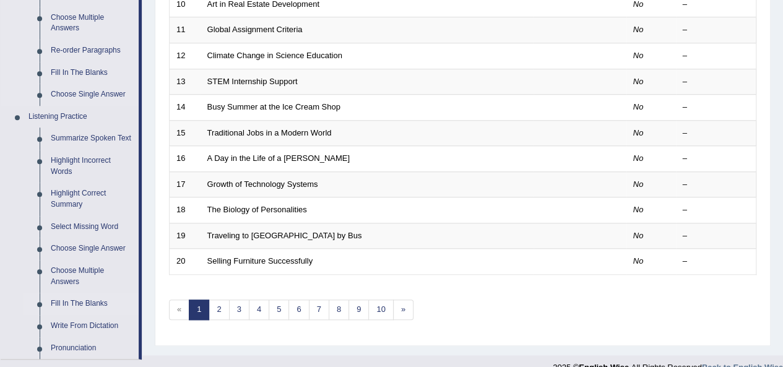
scroll to position [557, 0]
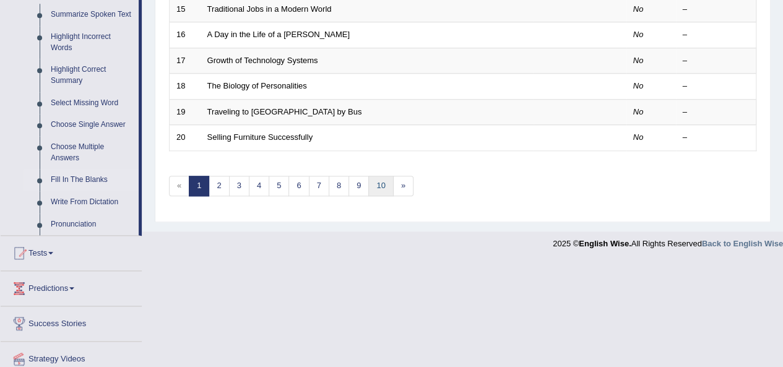
click at [375, 180] on link "10" at bounding box center [380, 186] width 25 height 20
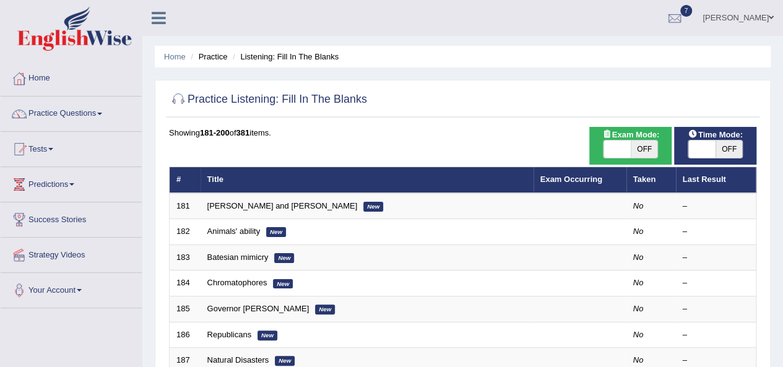
click at [649, 146] on span "OFF" at bounding box center [644, 149] width 27 height 17
checkbox input "true"
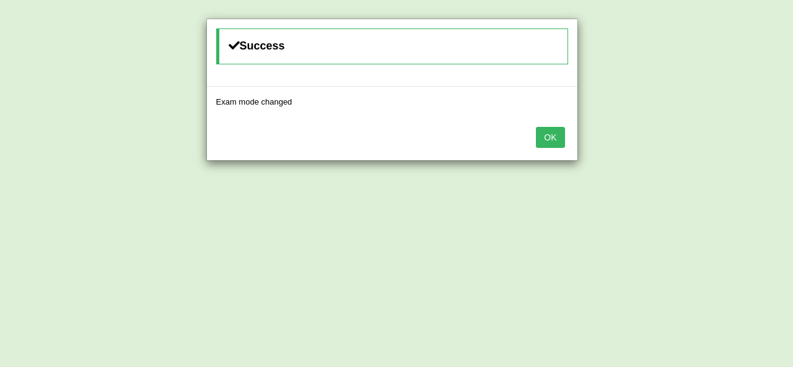
click at [549, 140] on button "OK" at bounding box center [550, 137] width 28 height 21
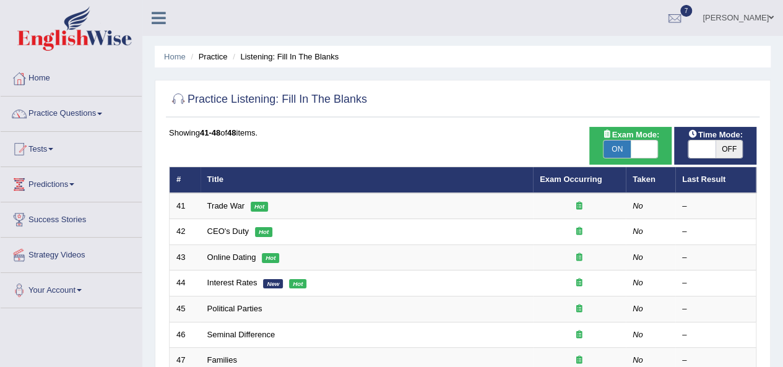
click at [712, 153] on span at bounding box center [702, 149] width 27 height 17
checkbox input "true"
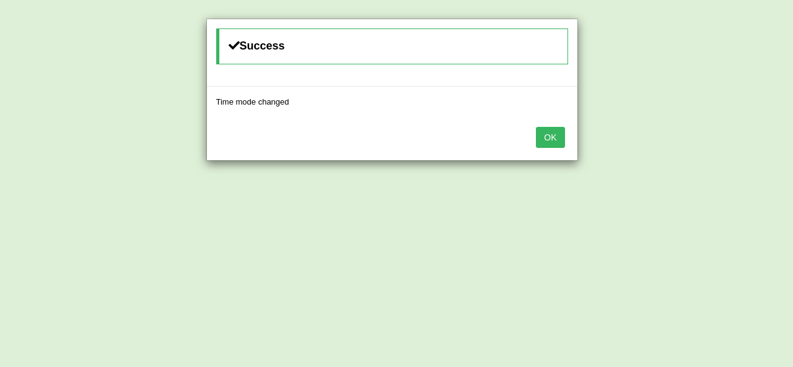
click at [552, 142] on button "OK" at bounding box center [550, 137] width 28 height 21
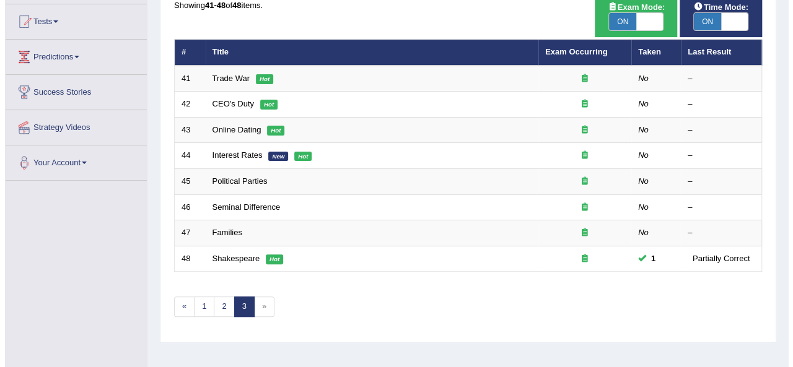
scroll to position [62, 0]
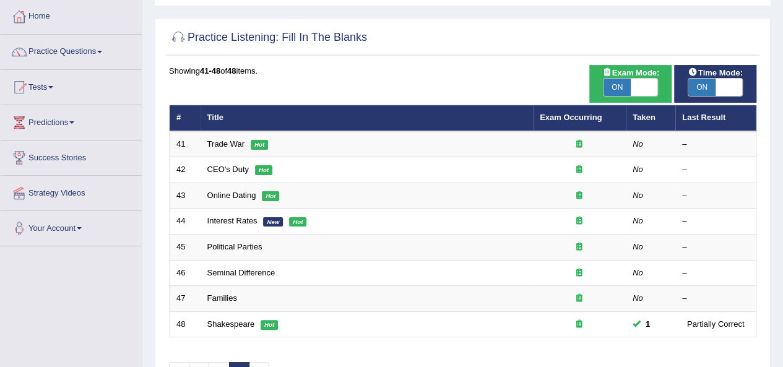
click at [638, 87] on span at bounding box center [644, 87] width 27 height 17
checkbox input "false"
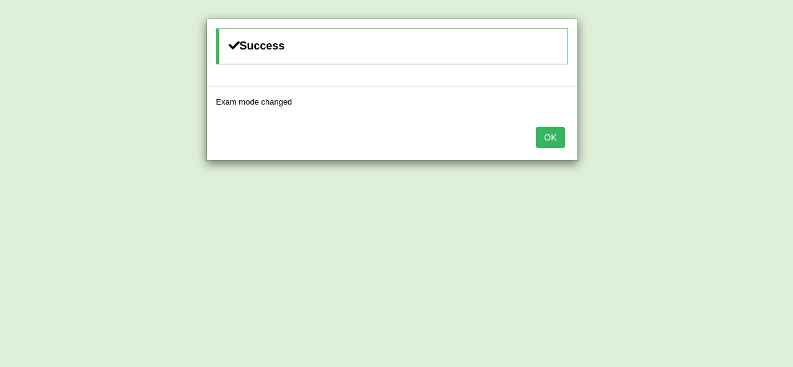
click at [546, 129] on button "OK" at bounding box center [550, 137] width 28 height 21
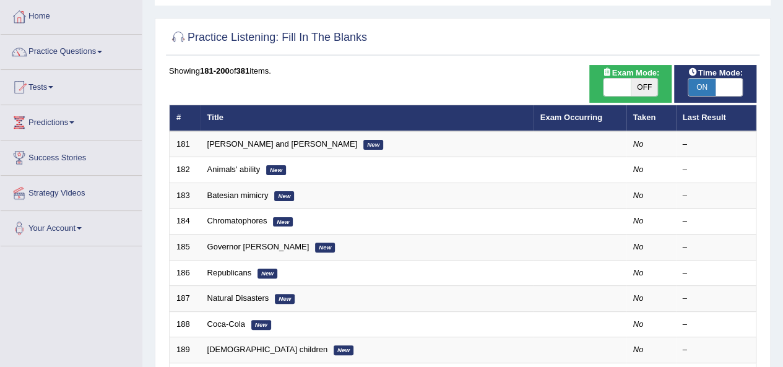
click at [715, 84] on span "ON" at bounding box center [702, 87] width 27 height 17
checkbox input "false"
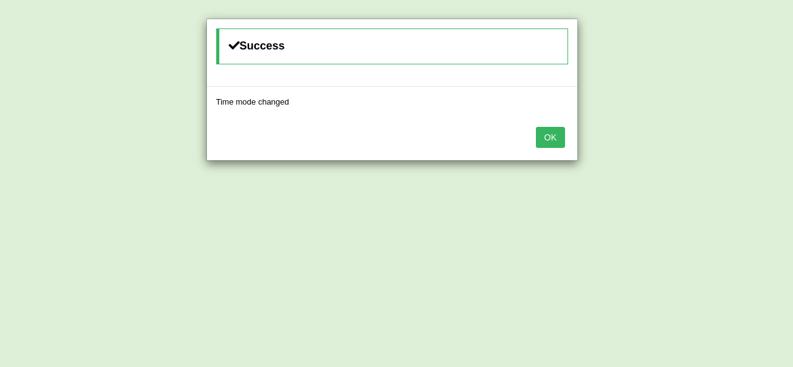
click at [553, 135] on button "OK" at bounding box center [550, 137] width 28 height 21
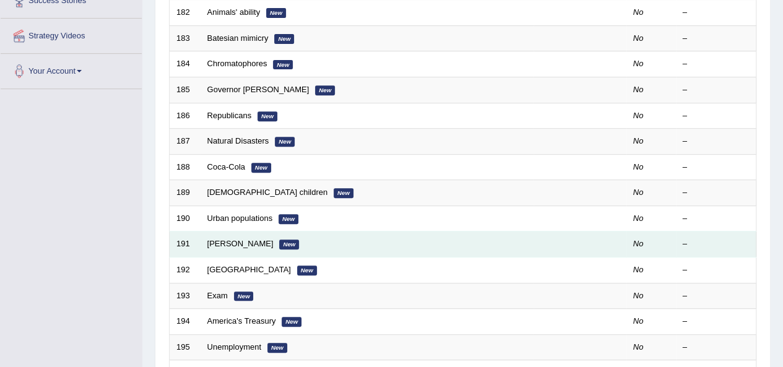
scroll to position [248, 0]
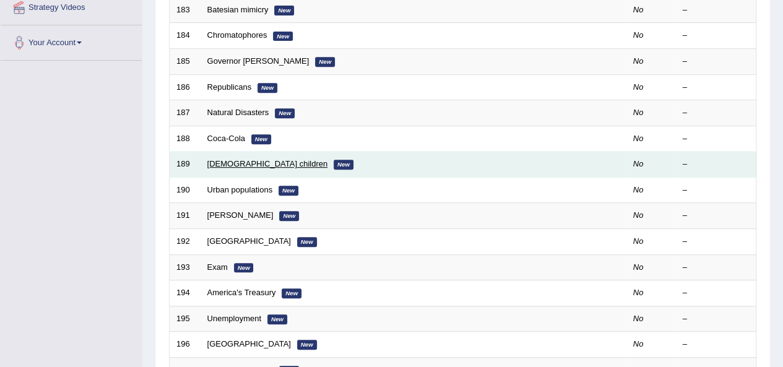
click at [227, 159] on link "Asian-American children" at bounding box center [267, 163] width 121 height 9
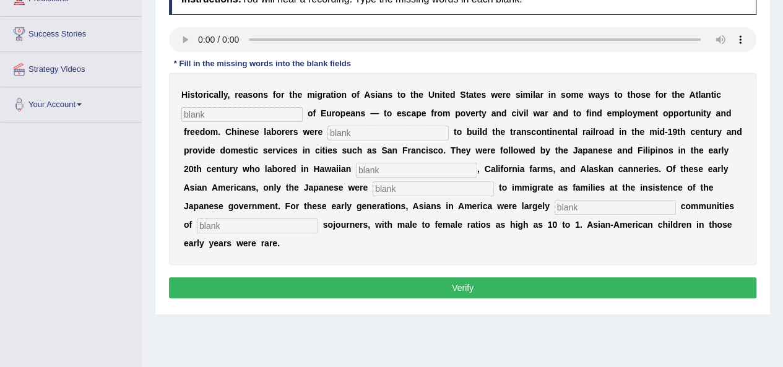
click at [212, 107] on input "text" at bounding box center [241, 114] width 121 height 15
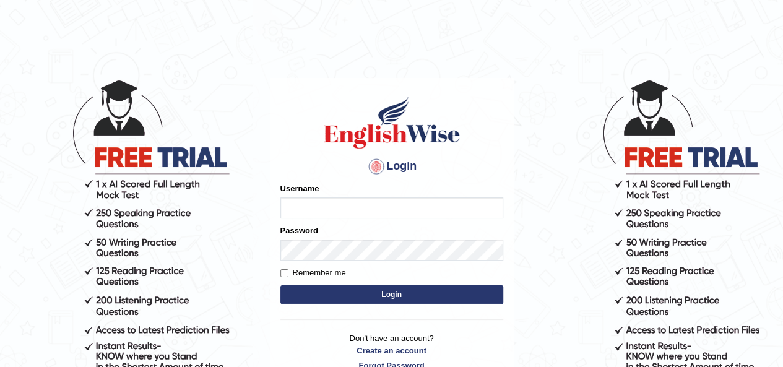
type input "Jitendra"
click at [355, 290] on button "Login" at bounding box center [392, 294] width 223 height 19
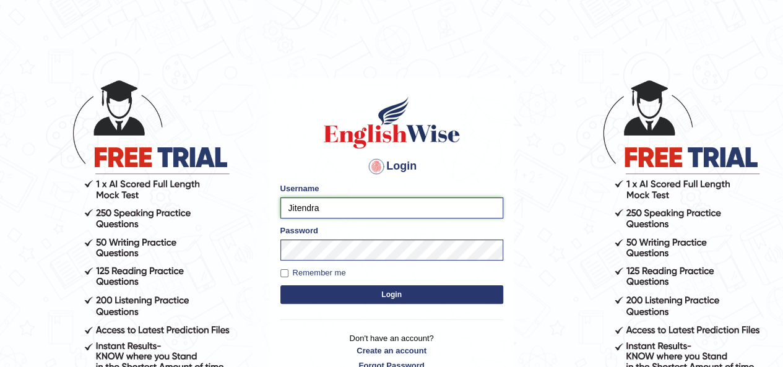
click at [359, 202] on input "Jitendra" at bounding box center [392, 208] width 223 height 21
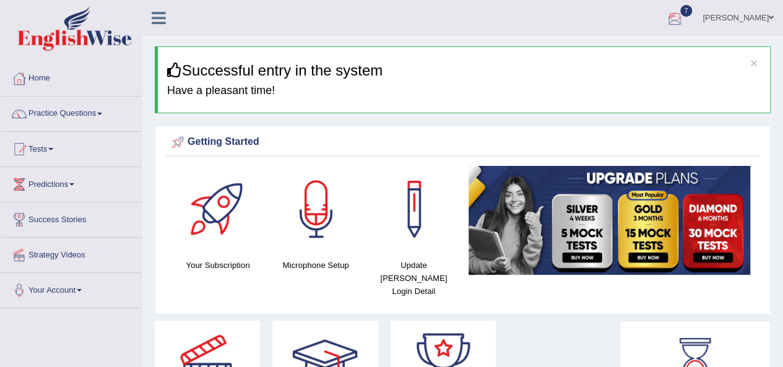
click at [722, 15] on link "Jitendra singh" at bounding box center [739, 16] width 90 height 32
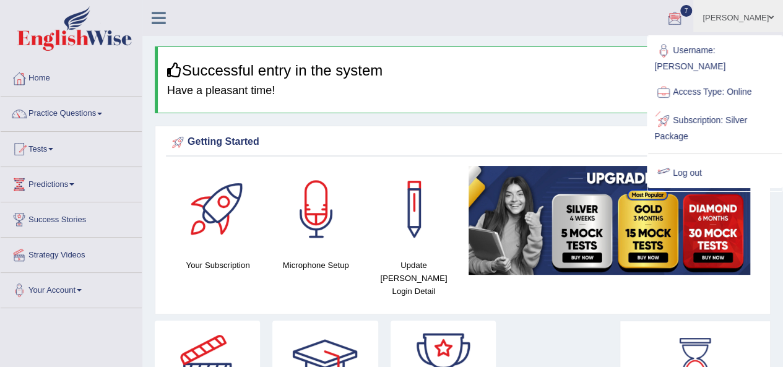
click at [682, 159] on link "Log out" at bounding box center [715, 173] width 134 height 28
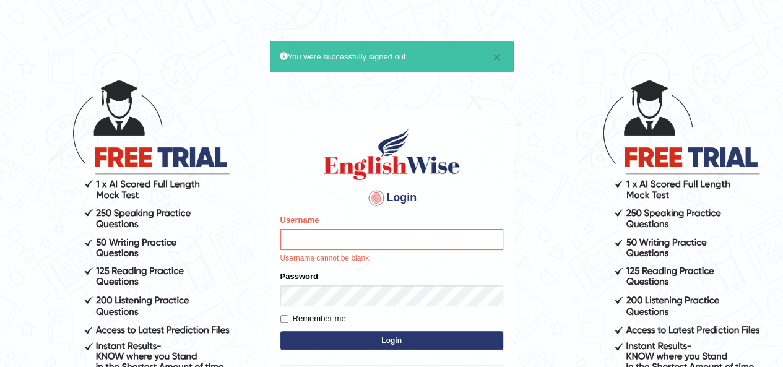
click at [329, 233] on input "Username" at bounding box center [392, 239] width 223 height 21
type input "rupali_australia"
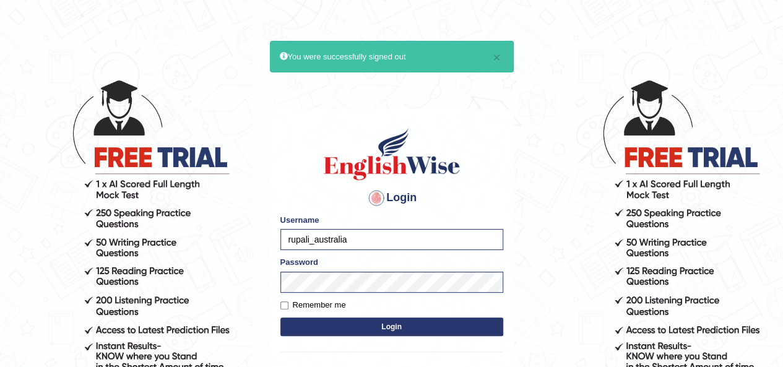
click at [357, 328] on button "Login" at bounding box center [392, 327] width 223 height 19
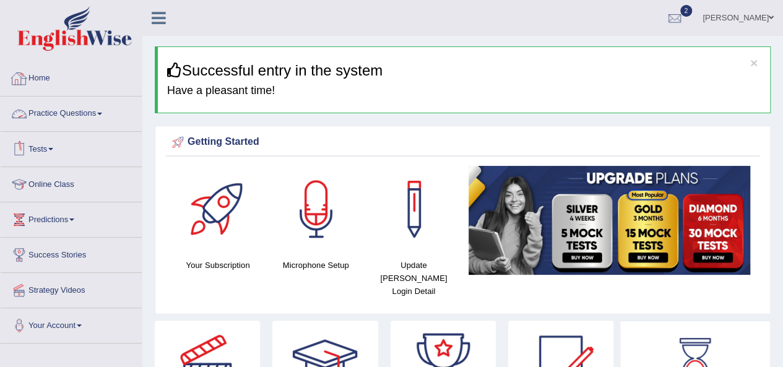
click at [69, 116] on link "Practice Questions" at bounding box center [71, 112] width 141 height 31
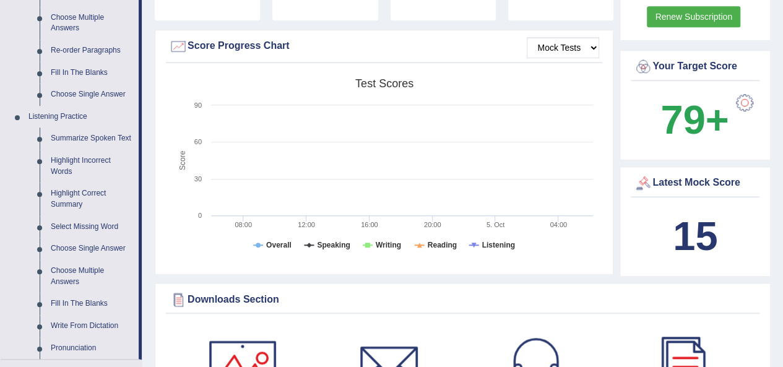
scroll to position [495, 0]
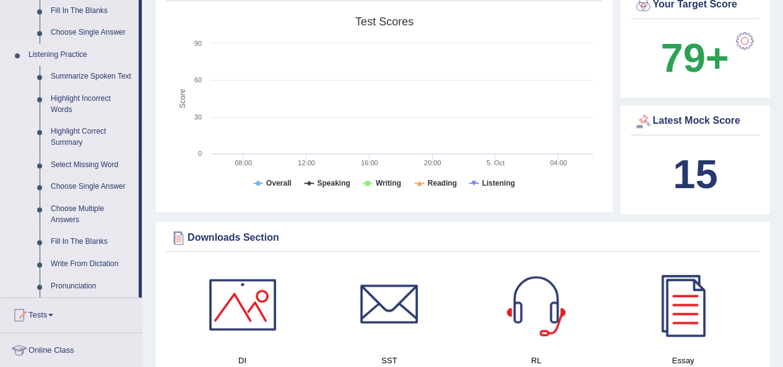
click at [74, 132] on link "Highlight Correct Summary" at bounding box center [92, 137] width 94 height 33
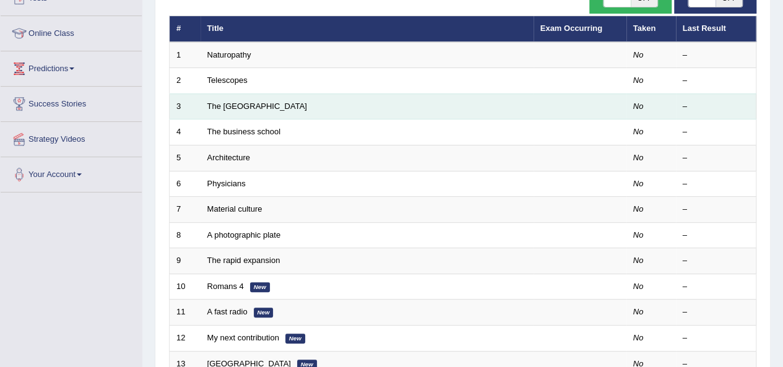
scroll to position [124, 0]
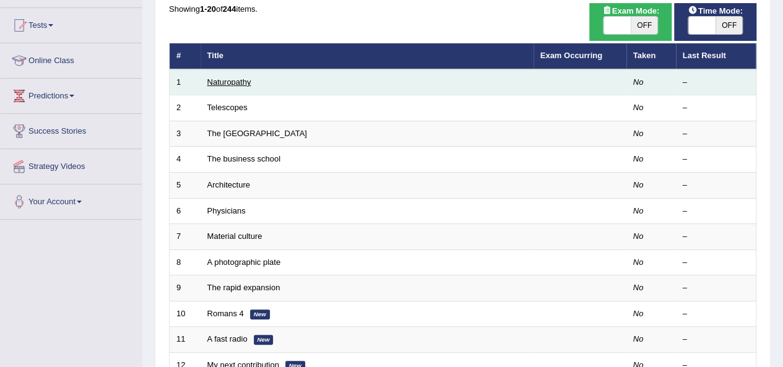
click at [225, 82] on link "Naturopathy" at bounding box center [229, 81] width 44 height 9
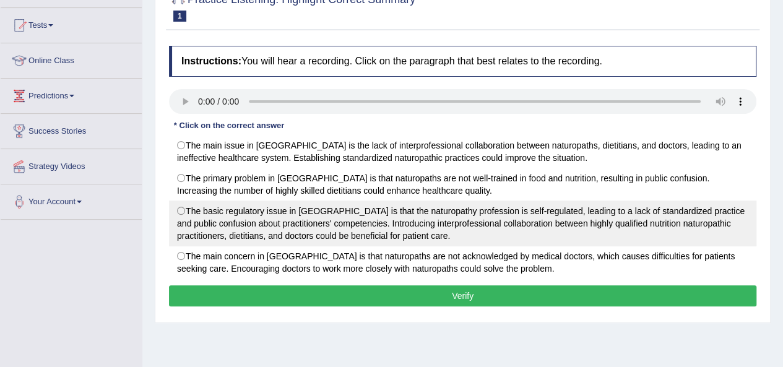
click at [192, 206] on label "The basic regulatory issue in [GEOGRAPHIC_DATA] is that the naturopathy profess…" at bounding box center [463, 224] width 588 height 46
radio input "true"
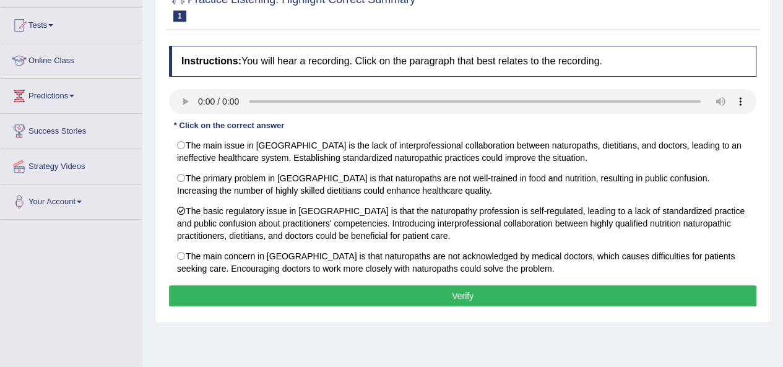
click at [395, 298] on button "Verify" at bounding box center [463, 295] width 588 height 21
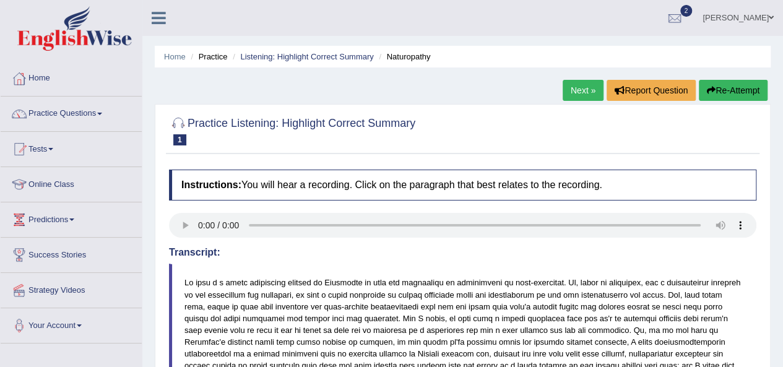
click at [573, 89] on link "Next »" at bounding box center [583, 90] width 41 height 21
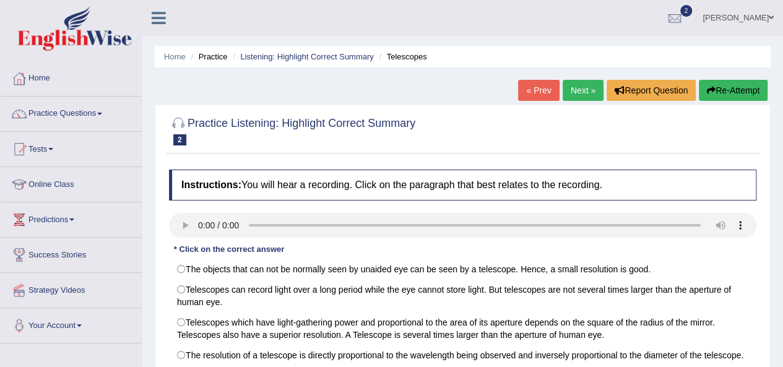
scroll to position [124, 0]
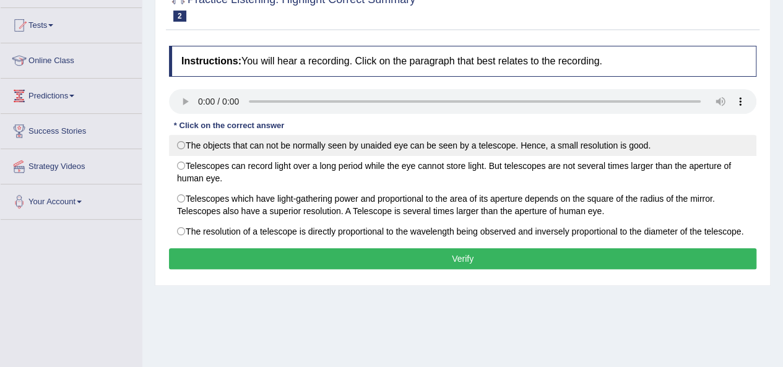
click at [183, 146] on label "The objects that can not be normally seen by unaided eye can be seen by a teles…" at bounding box center [463, 145] width 588 height 21
radio input "true"
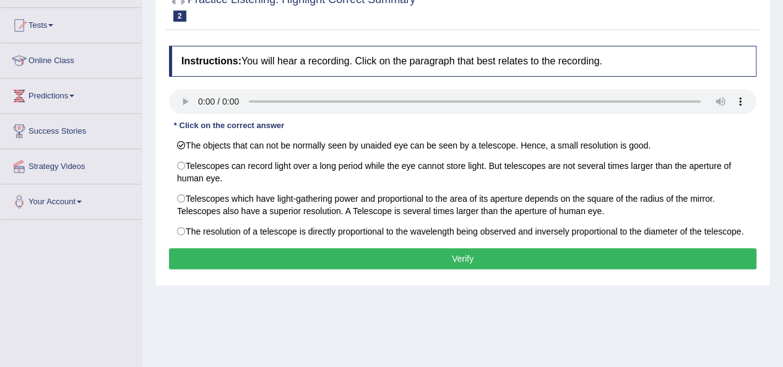
click at [453, 250] on button "Verify" at bounding box center [463, 258] width 588 height 21
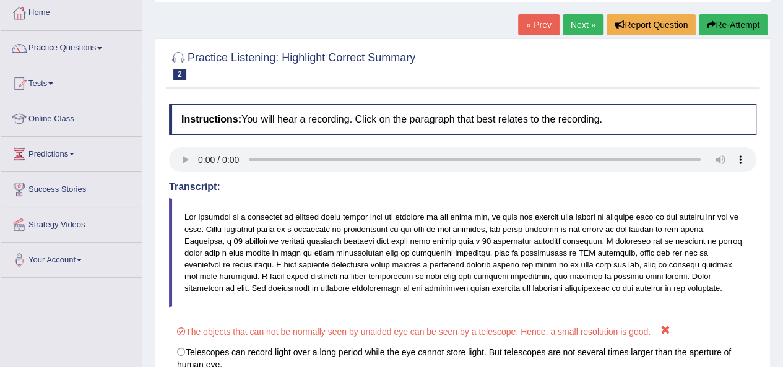
scroll to position [0, 0]
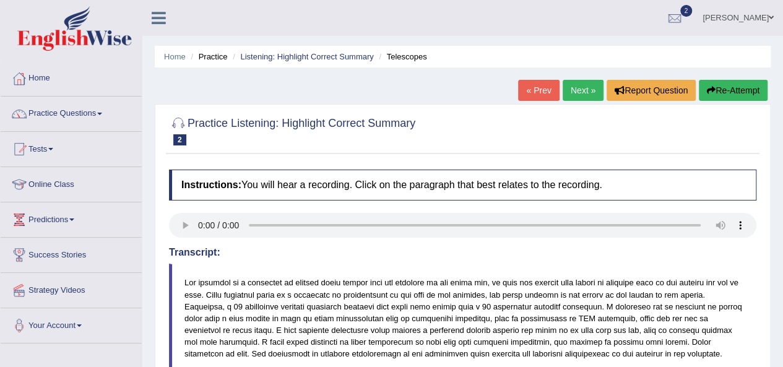
click at [590, 96] on link "Next »" at bounding box center [583, 90] width 41 height 21
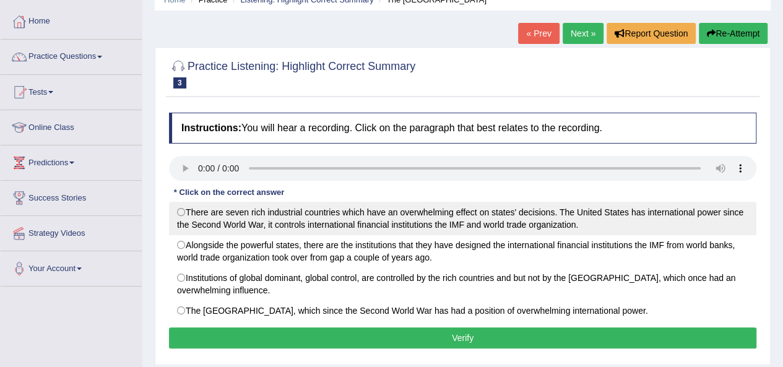
scroll to position [124, 0]
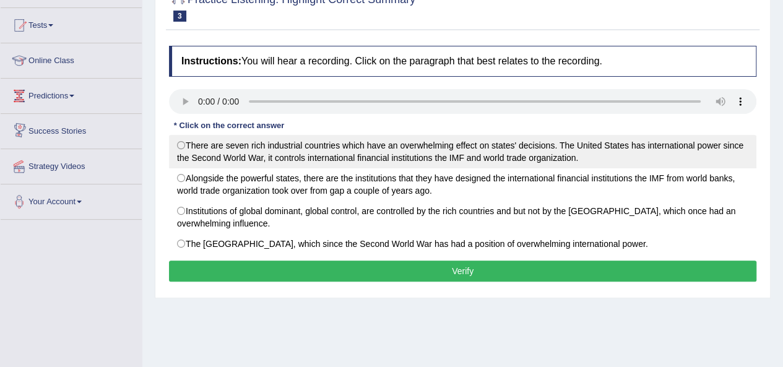
click at [180, 144] on label "There are seven rich industrial countries which have an overwhelming effect on …" at bounding box center [463, 151] width 588 height 33
radio input "true"
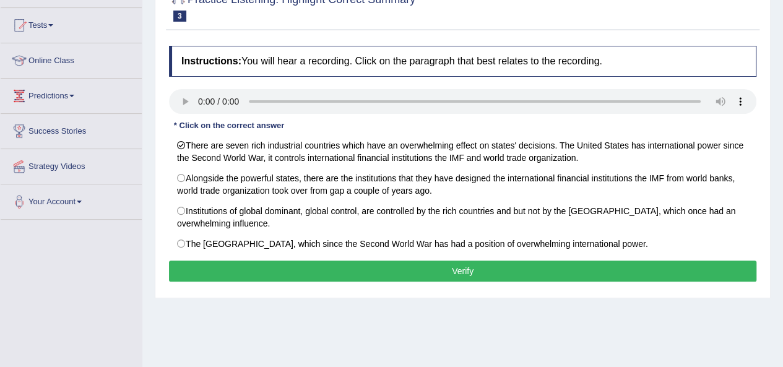
click at [386, 262] on button "Verify" at bounding box center [463, 271] width 588 height 21
